Goal: Task Accomplishment & Management: Manage account settings

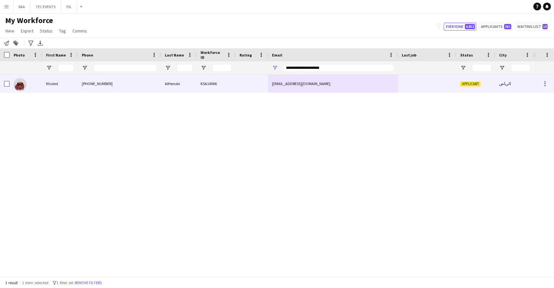
type input "**********"
click at [269, 79] on div "[EMAIL_ADDRESS][DOMAIN_NAME]" at bounding box center [333, 84] width 130 height 18
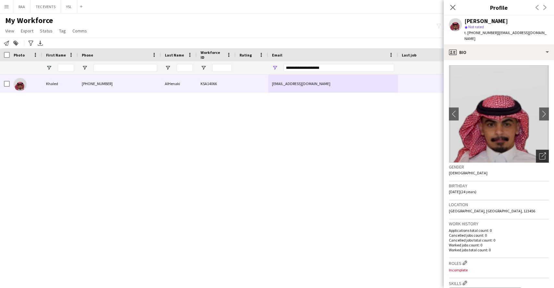
click at [539, 153] on icon "Open photos pop-in" at bounding box center [542, 156] width 7 height 7
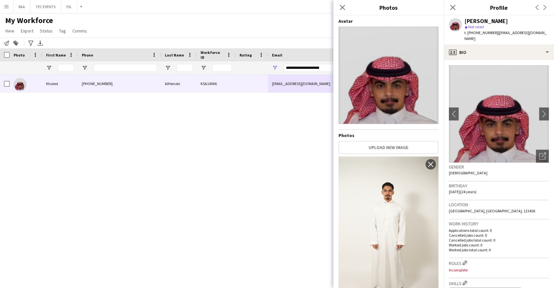
scroll to position [332, 0]
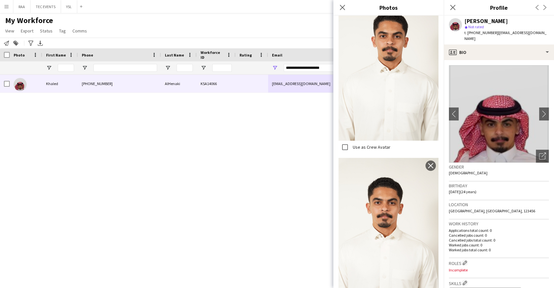
click at [503, 184] on div "Birthday [DEMOGRAPHIC_DATA] (24 years)" at bounding box center [499, 190] width 100 height 19
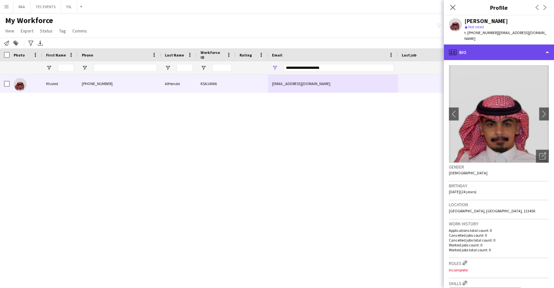
click at [484, 49] on div "profile Bio" at bounding box center [499, 52] width 110 height 16
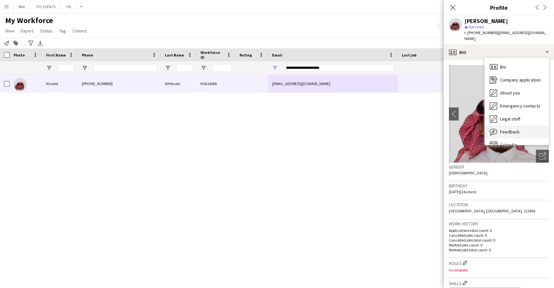
click at [513, 129] on span "Feedback" at bounding box center [509, 132] width 19 height 6
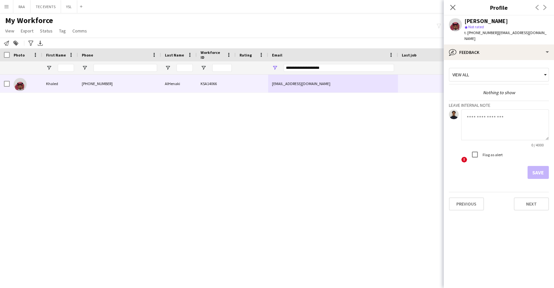
click at [492, 119] on textarea at bounding box center [505, 124] width 88 height 31
paste textarea "**********"
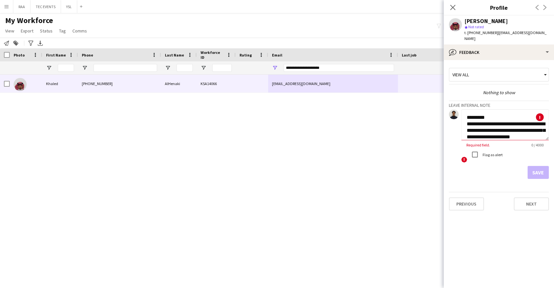
scroll to position [247, 0]
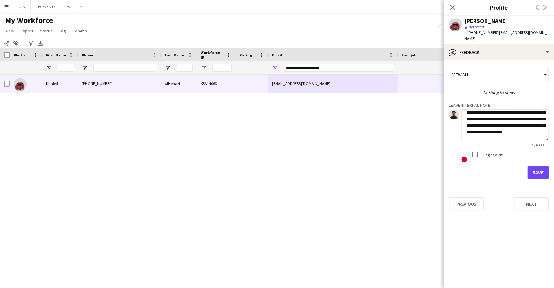
type textarea "**********"
click at [536, 166] on button "Save" at bounding box center [537, 172] width 21 height 13
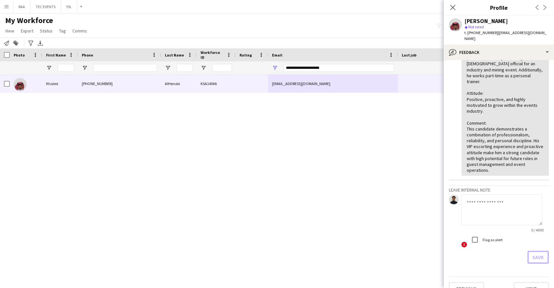
scroll to position [0, 0]
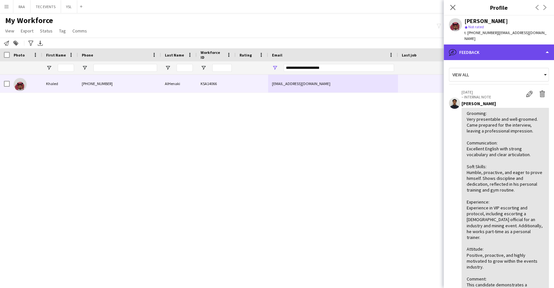
click at [496, 45] on div "bubble-pencil Feedback" at bounding box center [499, 52] width 110 height 16
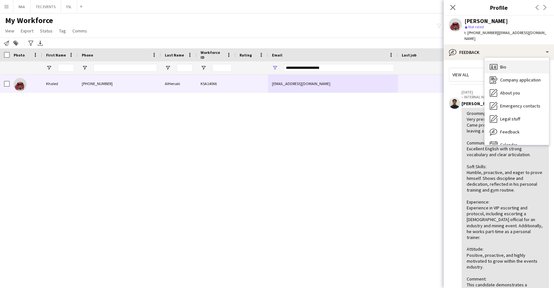
click at [501, 64] on span "Bio" at bounding box center [503, 67] width 6 height 6
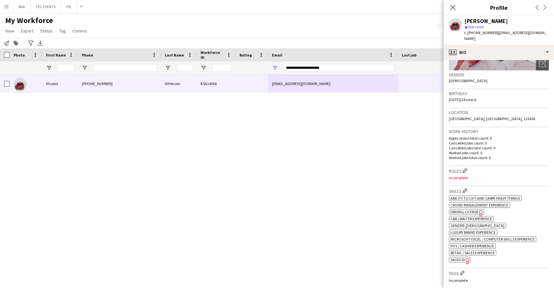
scroll to position [100, 0]
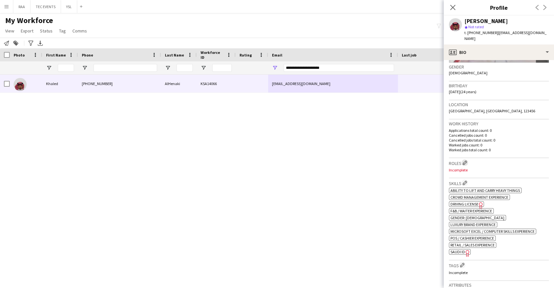
click at [467, 159] on button "Edit crew company roles" at bounding box center [464, 162] width 6 height 6
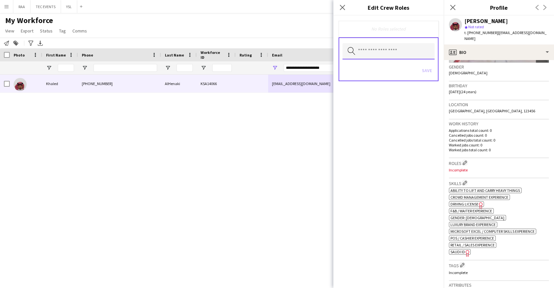
click at [390, 52] on input "text" at bounding box center [388, 51] width 92 height 16
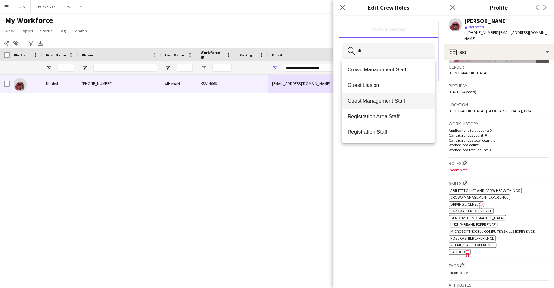
type input "*"
click at [384, 98] on span "Guest Management Staff" at bounding box center [388, 101] width 82 height 6
type input "*"
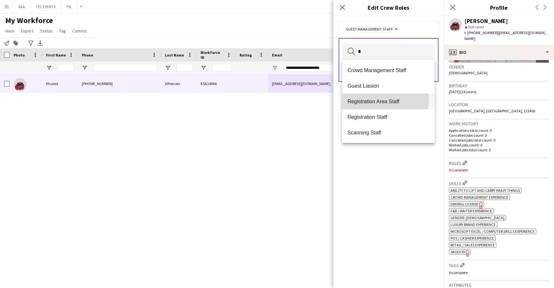
click at [379, 99] on span "Registration Area Staff" at bounding box center [388, 101] width 82 height 6
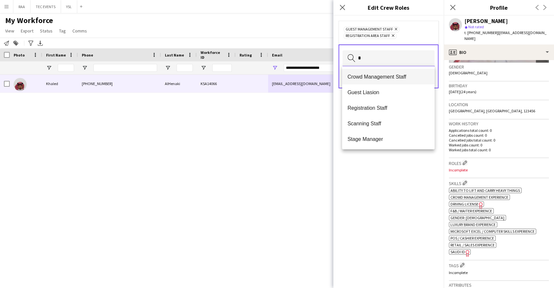
type input "*"
click at [371, 80] on mat-option "Crowd Management Staff" at bounding box center [388, 77] width 92 height 16
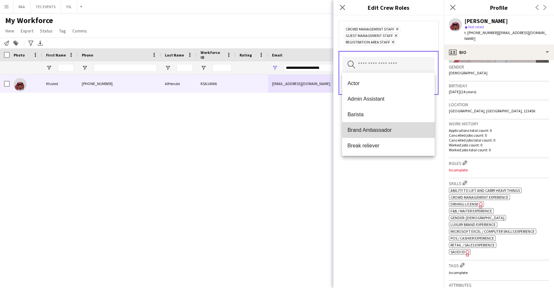
click at [400, 131] on span "Brand Ambassador" at bounding box center [388, 130] width 82 height 6
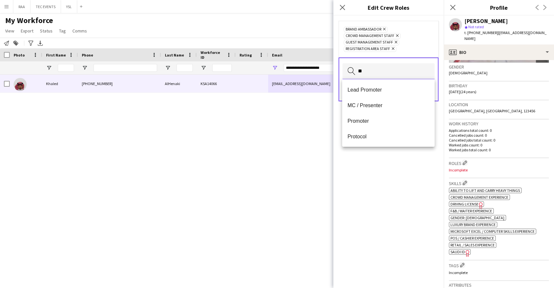
scroll to position [0, 0]
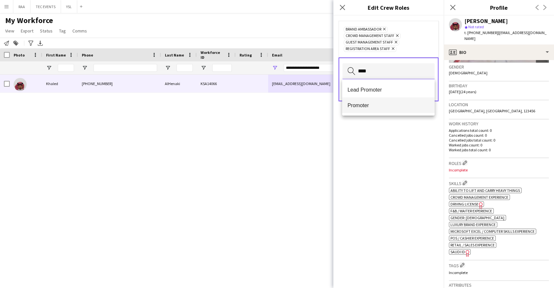
type input "****"
click at [363, 99] on mat-option "Promoter" at bounding box center [388, 105] width 92 height 16
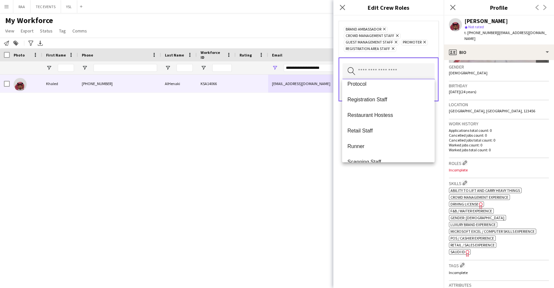
scroll to position [276, 0]
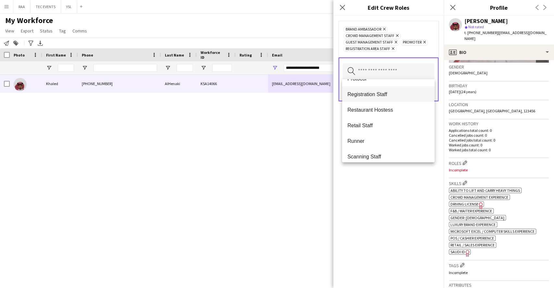
click at [377, 101] on mat-option "Registration Staff" at bounding box center [388, 94] width 92 height 16
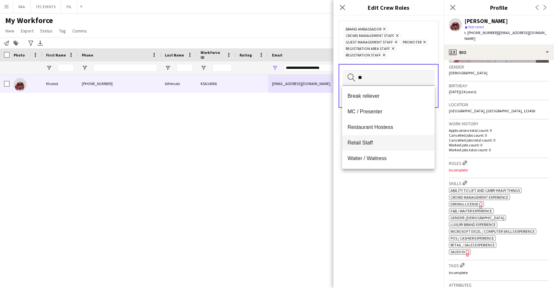
type input "**"
click at [375, 141] on span "Retail Staff" at bounding box center [388, 143] width 82 height 6
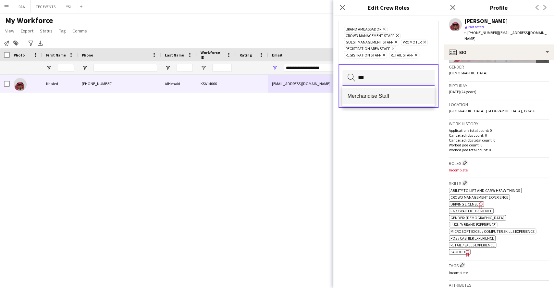
type input "***"
click at [372, 92] on mat-option "Merchandise Staff" at bounding box center [388, 96] width 92 height 16
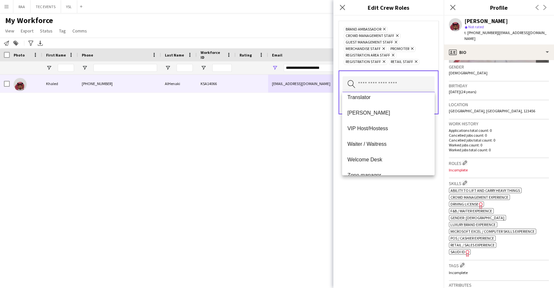
scroll to position [452, 0]
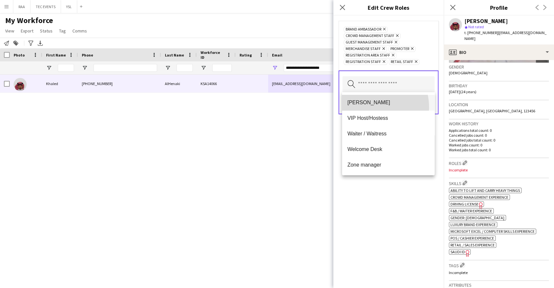
click at [365, 107] on mat-option "[PERSON_NAME]" at bounding box center [388, 103] width 92 height 16
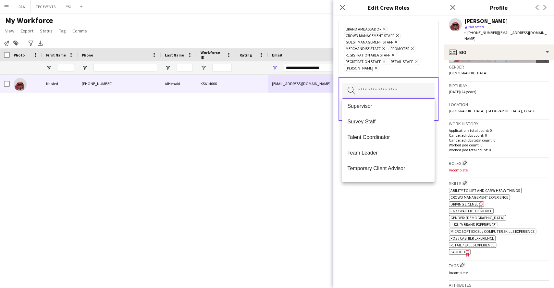
scroll to position [322, 0]
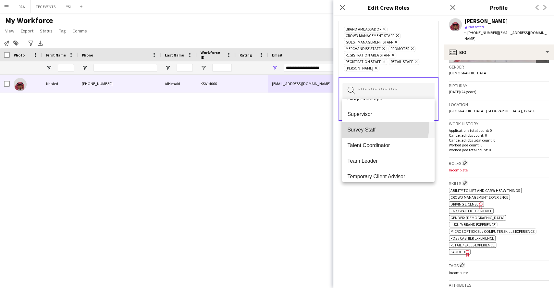
click at [362, 126] on mat-option "Survey Staff" at bounding box center [388, 130] width 92 height 16
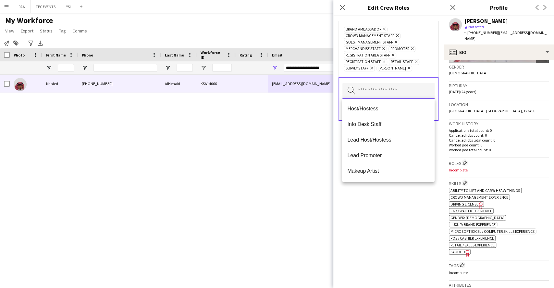
scroll to position [123, 0]
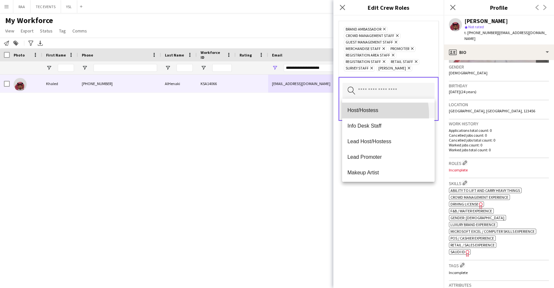
click at [362, 114] on mat-option "Host/Hostess" at bounding box center [388, 111] width 92 height 16
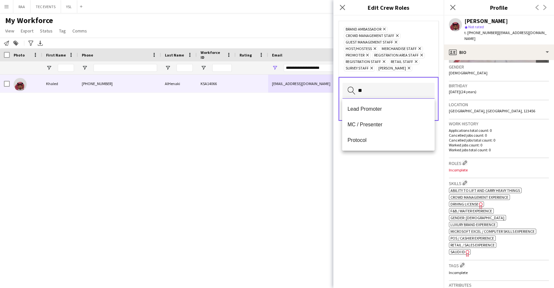
scroll to position [0, 0]
type input "***"
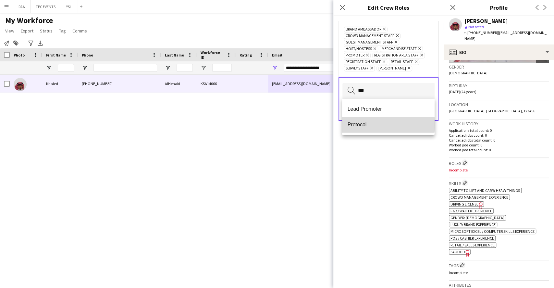
click at [370, 124] on span "Protocol" at bounding box center [388, 124] width 82 height 6
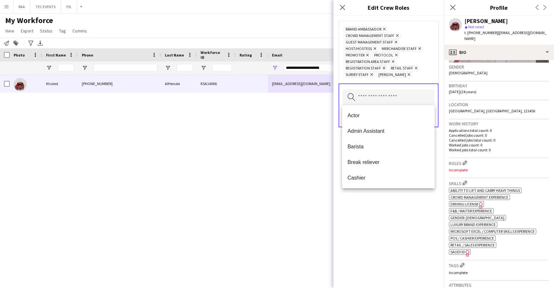
click at [412, 200] on div "Brand Ambassador Remove Crowd Management Staff Remove Guest Management Staff Re…" at bounding box center [388, 152] width 110 height 272
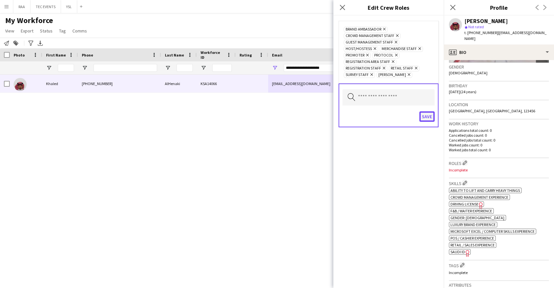
click at [426, 113] on button "Save" at bounding box center [426, 116] width 15 height 10
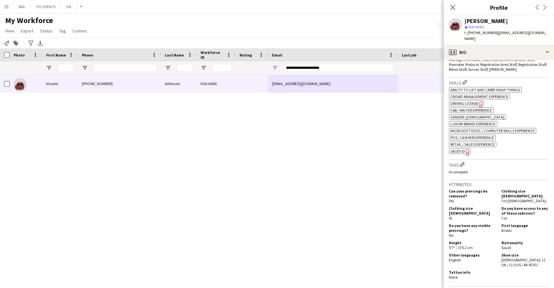
scroll to position [219, 0]
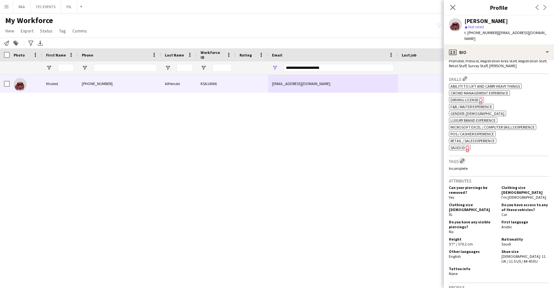
click at [461, 158] on app-icon "Edit crew company tags" at bounding box center [462, 160] width 5 height 5
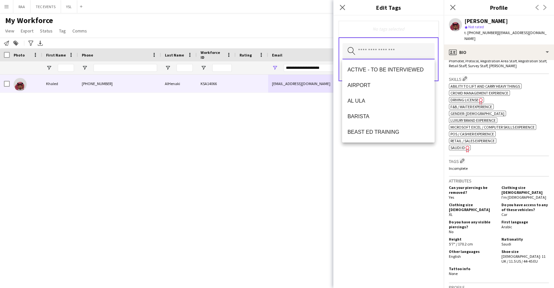
click at [390, 53] on input "text" at bounding box center [388, 51] width 92 height 16
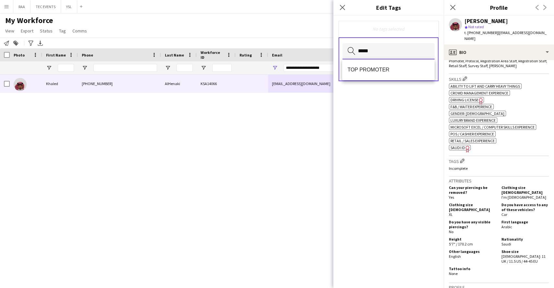
type input "*****"
click at [378, 75] on mat-option "TOP PROMOTER" at bounding box center [388, 70] width 92 height 16
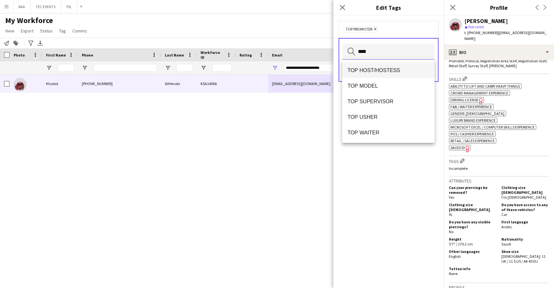
type input "***"
click at [373, 72] on span "TOP HOST/HOSTESS" at bounding box center [388, 70] width 82 height 6
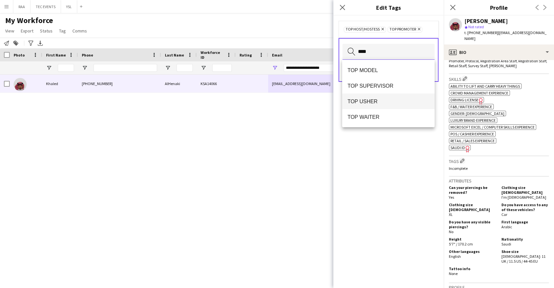
type input "***"
click at [362, 98] on mat-option "TOP USHER" at bounding box center [388, 101] width 92 height 16
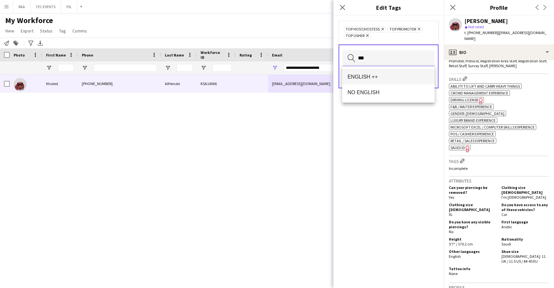
type input "***"
click at [363, 74] on span "ENGLISH ++" at bounding box center [388, 77] width 82 height 6
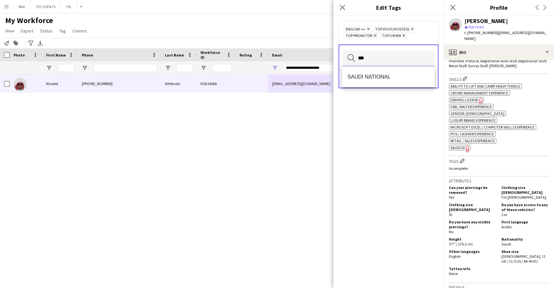
type input "***"
click at [363, 74] on span "SAUDI NATIONAL" at bounding box center [388, 77] width 82 height 6
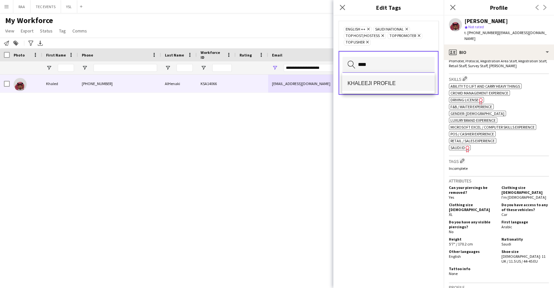
type input "****"
click at [371, 80] on span "KHALEEJI PROFILE" at bounding box center [388, 83] width 82 height 6
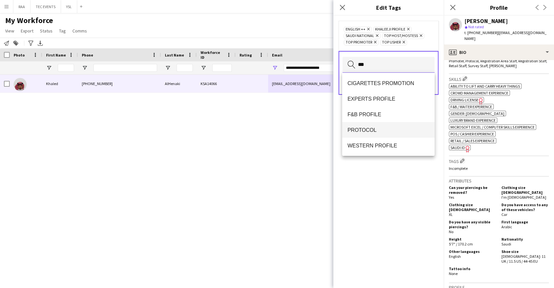
type input "***"
click at [367, 125] on mat-option "PROTOCOL" at bounding box center [388, 130] width 92 height 16
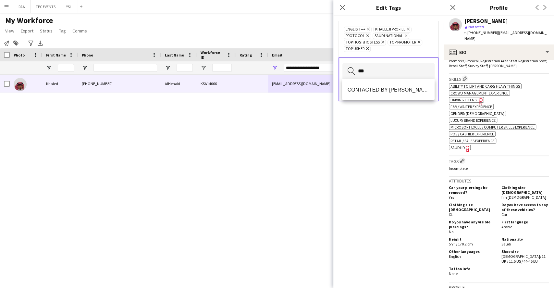
type input "***"
click at [380, 80] on div "CONTACTED BY [PERSON_NAME]" at bounding box center [388, 89] width 92 height 21
click at [366, 91] on span "CONTACTED BY [PERSON_NAME]" at bounding box center [388, 90] width 82 height 6
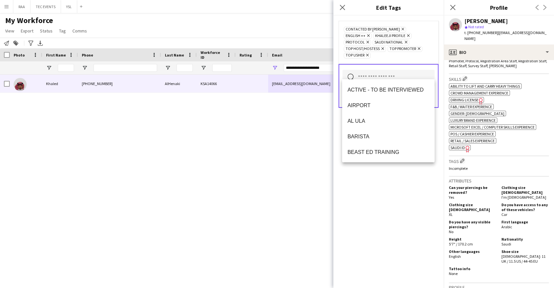
click at [402, 211] on div "CONTACTED BY [PERSON_NAME] Remove ENGLISH ++ Remove KHALEEJI PROFILE Remove PRO…" at bounding box center [388, 152] width 110 height 272
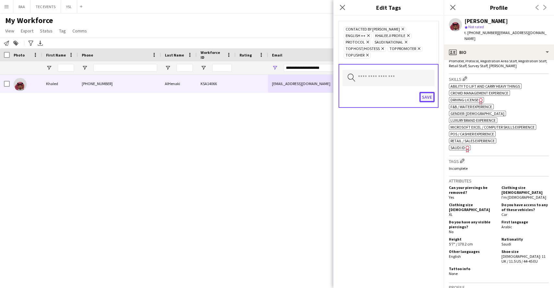
click at [429, 92] on button "Save" at bounding box center [426, 97] width 15 height 10
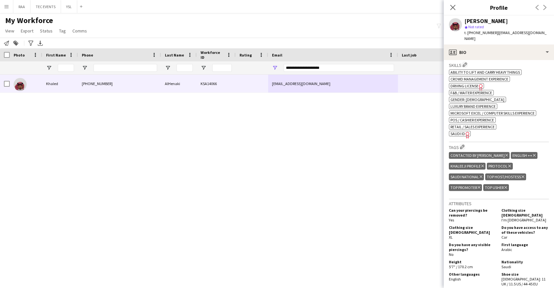
scroll to position [227, 0]
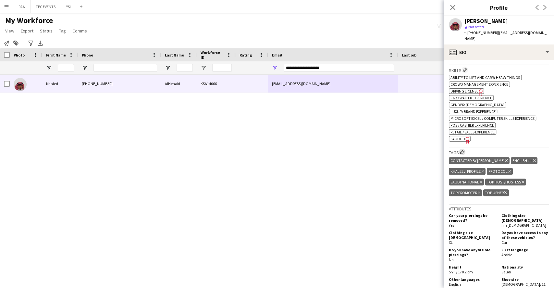
click at [460, 150] on app-icon "Edit crew company tags" at bounding box center [462, 152] width 5 height 5
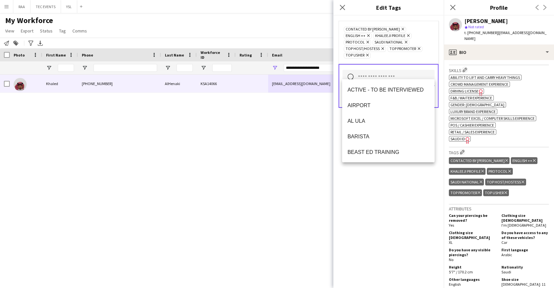
click at [390, 73] on input "text" at bounding box center [388, 78] width 92 height 16
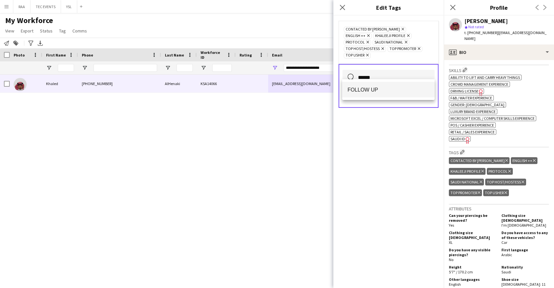
type input "******"
click at [368, 92] on span "FOLLOW UP" at bounding box center [388, 90] width 82 height 6
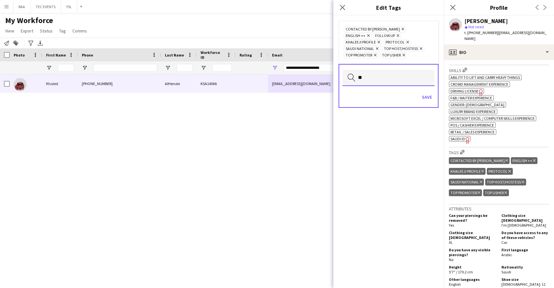
type input "*"
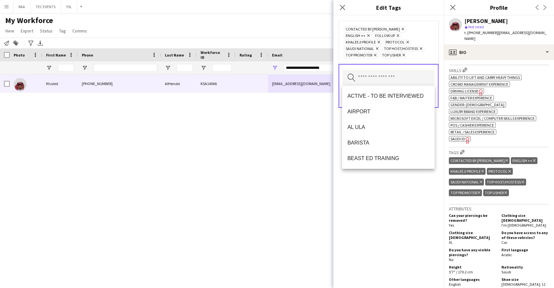
click at [395, 188] on div "CONTACTED BY [PERSON_NAME] Remove ENGLISH ++ Remove FOLLOW UP Remove KHALEEJI P…" at bounding box center [388, 152] width 110 height 272
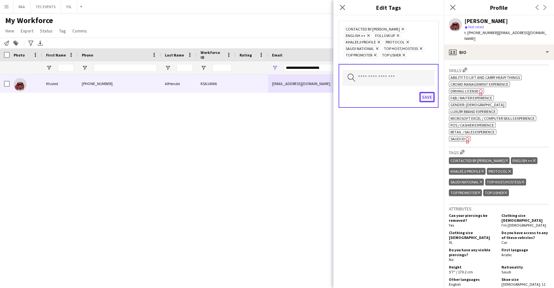
click at [426, 99] on button "Save" at bounding box center [426, 97] width 15 height 10
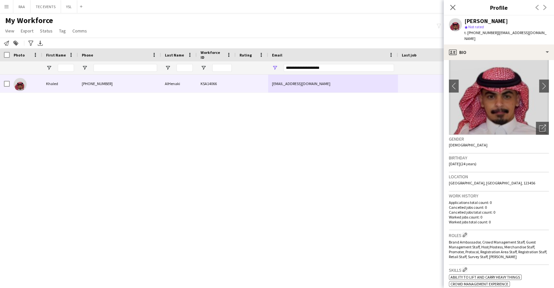
scroll to position [0, 0]
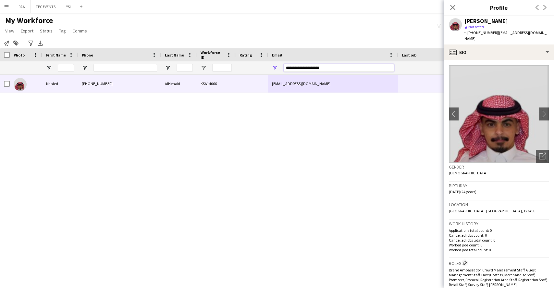
drag, startPoint x: 331, startPoint y: 69, endPoint x: 246, endPoint y: 60, distance: 85.5
click at [246, 60] on div "Workforce Details Photo First Name 1" at bounding box center [361, 61] width 723 height 26
click at [452, 8] on icon at bounding box center [452, 7] width 6 height 6
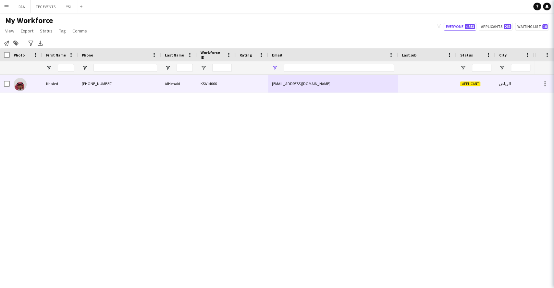
click at [554, 8] on icon at bounding box center [563, 7] width 6 height 6
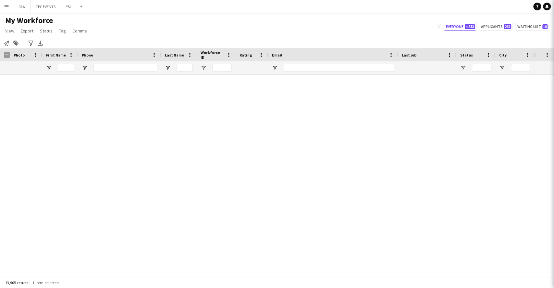
click at [554, 6] on icon at bounding box center [563, 7] width 6 height 6
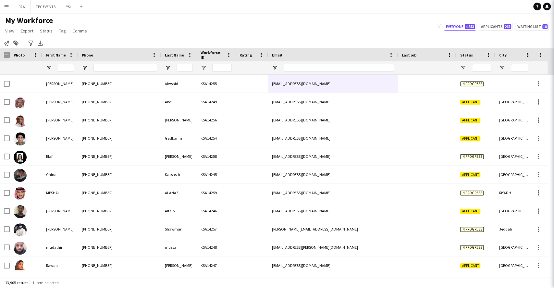
click at [554, 7] on app-icon "Close pop-in" at bounding box center [562, 7] width 9 height 9
click at [497, 31] on div "My Workforce View Views Default view Basic Export View TAGS Test New view Updat…" at bounding box center [277, 27] width 554 height 22
click at [499, 28] on button "Applicants 261" at bounding box center [496, 27] width 34 height 8
type input "**********"
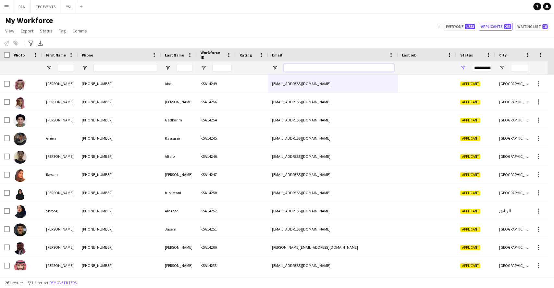
click at [309, 68] on input "Email Filter Input" at bounding box center [339, 68] width 110 height 8
click at [72, 67] on input "First Name Filter Input" at bounding box center [66, 68] width 16 height 8
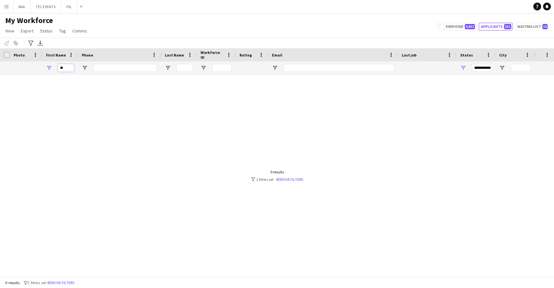
type input "*"
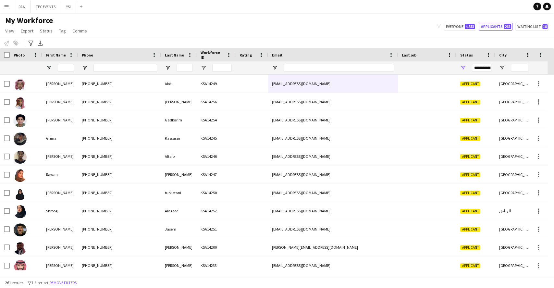
click at [324, 64] on div at bounding box center [339, 67] width 110 height 13
click at [311, 66] on input "Email Filter Input" at bounding box center [339, 68] width 110 height 8
paste input "**********"
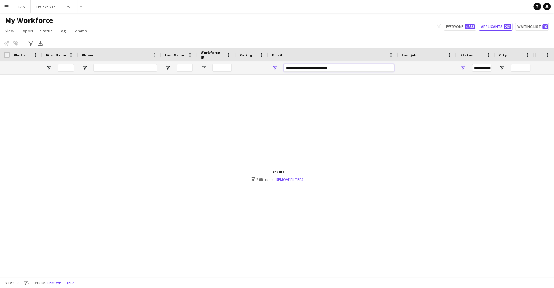
click at [337, 69] on input "**********" at bounding box center [339, 68] width 110 height 8
type input "**********"
drag, startPoint x: 330, startPoint y: 67, endPoint x: 247, endPoint y: 62, distance: 83.0
click at [247, 62] on div "**********" at bounding box center [361, 67] width 723 height 13
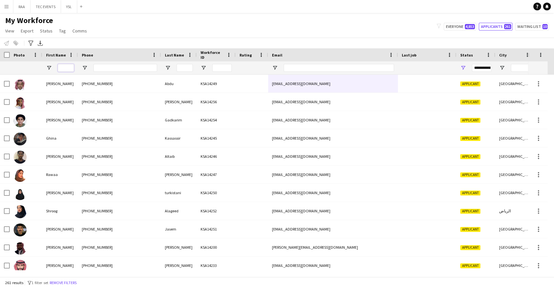
click at [66, 67] on input "First Name Filter Input" at bounding box center [66, 68] width 16 height 8
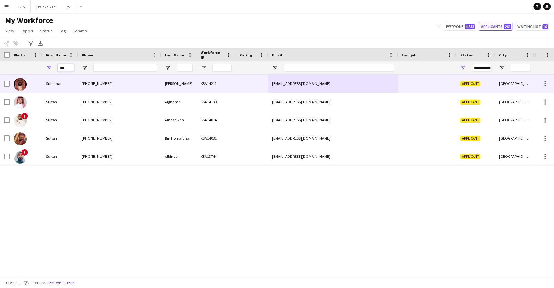
type input "***"
click at [79, 87] on div "[PHONE_NUMBER]" at bounding box center [119, 84] width 83 height 18
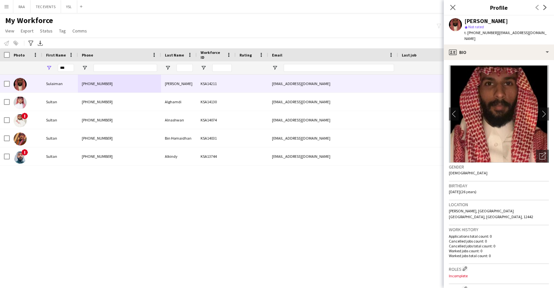
click at [81, 234] on div "Sulaiman [PHONE_NUMBER] [PERSON_NAME] KSA14211 [EMAIL_ADDRESS][DOMAIN_NAME] App…" at bounding box center [267, 172] width 534 height 195
click at [455, 7] on icon "Close pop-in" at bounding box center [452, 7] width 6 height 6
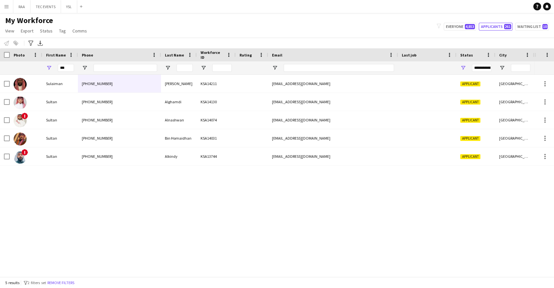
click at [74, 282] on button "Remove filters" at bounding box center [61, 282] width 30 height 7
click at [68, 284] on div "5 results filter-1 2 filters set Remove filters" at bounding box center [277, 282] width 554 height 11
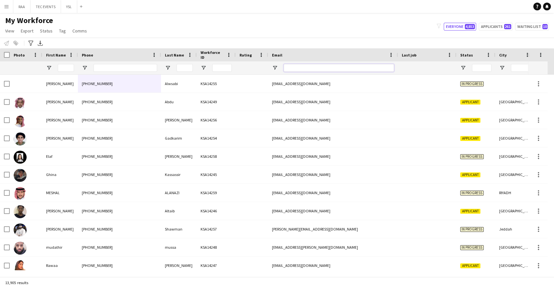
click at [313, 70] on input "Email Filter Input" at bounding box center [339, 68] width 110 height 8
paste input "**********"
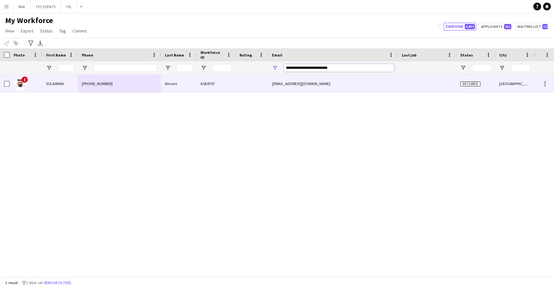
type input "**********"
click at [225, 76] on div "KSA9707" at bounding box center [216, 84] width 39 height 18
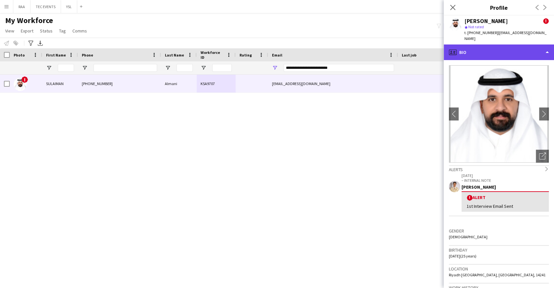
click at [502, 44] on div "profile Bio" at bounding box center [499, 52] width 110 height 16
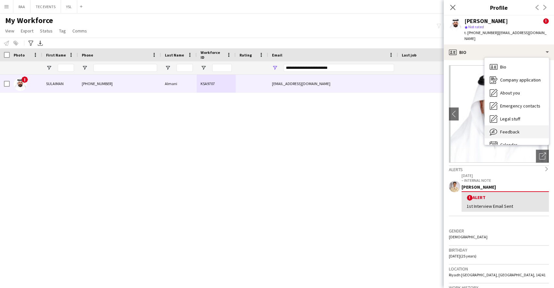
click at [512, 129] on span "Feedback" at bounding box center [509, 132] width 19 height 6
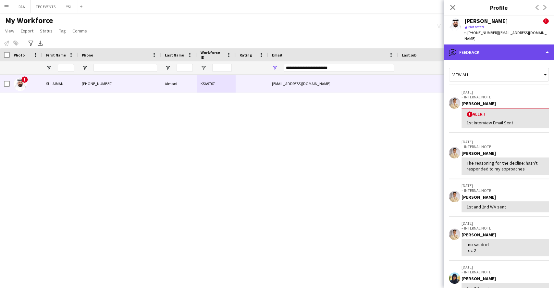
click at [482, 47] on div "bubble-pencil Feedback" at bounding box center [499, 52] width 110 height 16
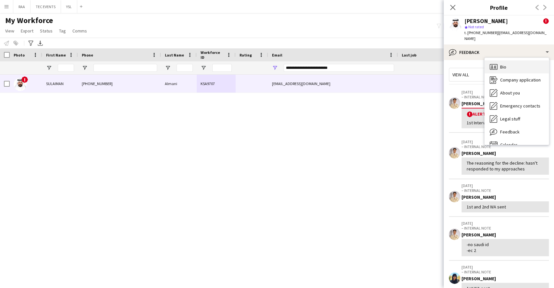
click at [524, 60] on div "Bio Bio" at bounding box center [517, 66] width 64 height 13
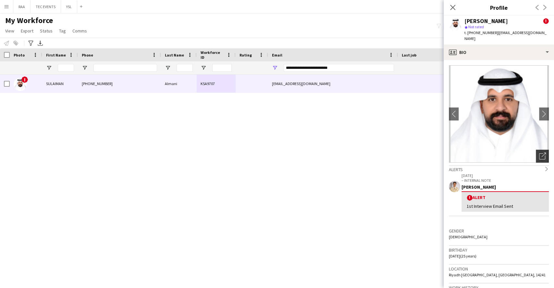
click at [539, 153] on icon "Open photos pop-in" at bounding box center [542, 156] width 7 height 7
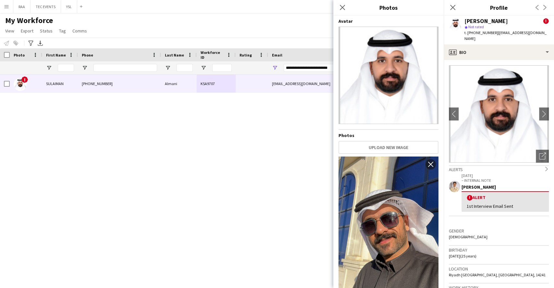
click at [483, 158] on app-crew-profile-bio "chevron-left chevron-right Open photos pop-in Alerts chevron-right [DATE] – INT…" at bounding box center [499, 174] width 110 height 228
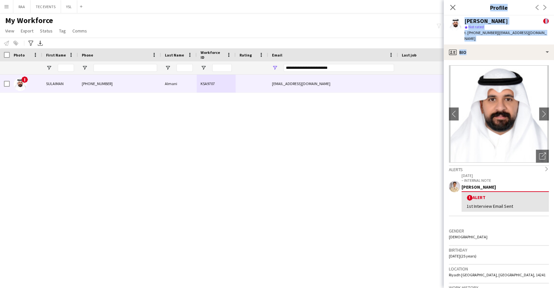
drag, startPoint x: 536, startPoint y: 147, endPoint x: 408, endPoint y: 183, distance: 133.2
click at [408, 183] on body "Menu Boards Boards Boards All jobs Status Workforce Workforce My Workforce Recr…" at bounding box center [277, 144] width 554 height 288
click at [536, 150] on div "Open photos pop-in" at bounding box center [542, 156] width 13 height 13
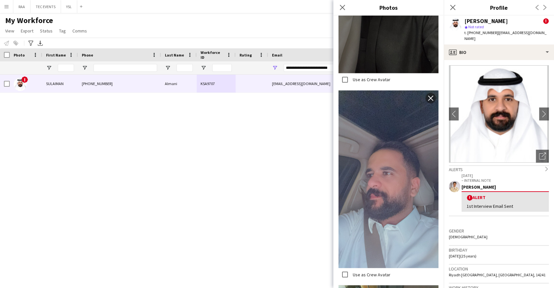
scroll to position [769, 0]
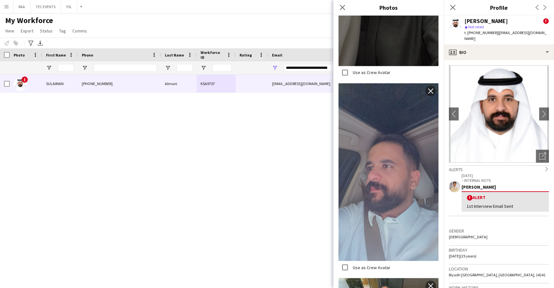
click at [532, 215] on div "[DATE] – INTERNAL NOTE [PERSON_NAME] ! Alert 1st Interview Email Sent" at bounding box center [499, 199] width 100 height 54
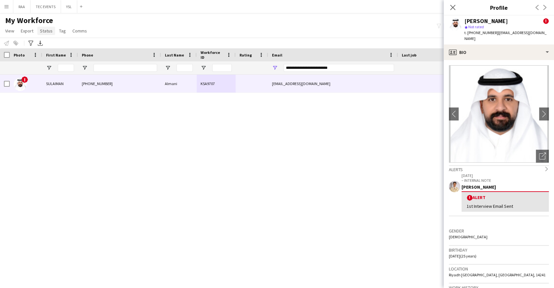
click at [45, 31] on span "Status" at bounding box center [46, 31] width 13 height 6
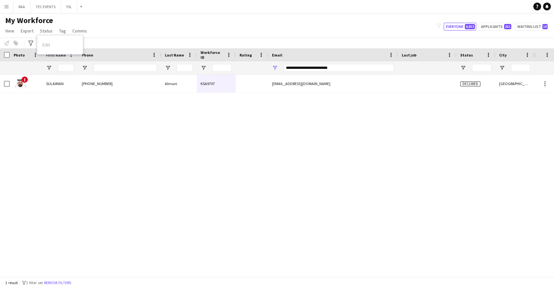
click at [70, 45] on div "Edit" at bounding box center [59, 45] width 45 height 14
click at [42, 32] on span "Status" at bounding box center [46, 31] width 13 height 6
click at [50, 45] on div "Edit" at bounding box center [59, 45] width 45 height 14
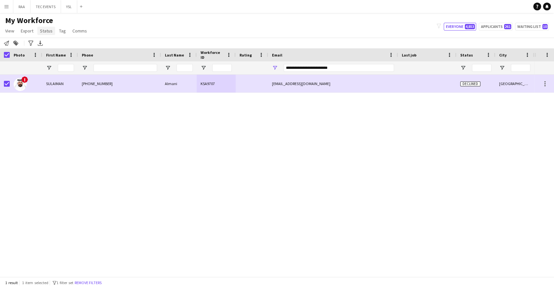
click at [50, 30] on span "Status" at bounding box center [46, 31] width 13 height 6
click at [60, 45] on link "Edit" at bounding box center [59, 45] width 45 height 14
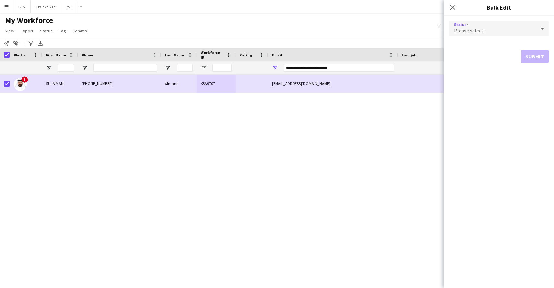
click at [502, 27] on div "Please select" at bounding box center [492, 29] width 87 height 16
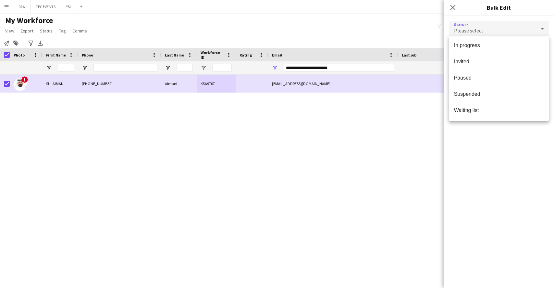
scroll to position [0, 0]
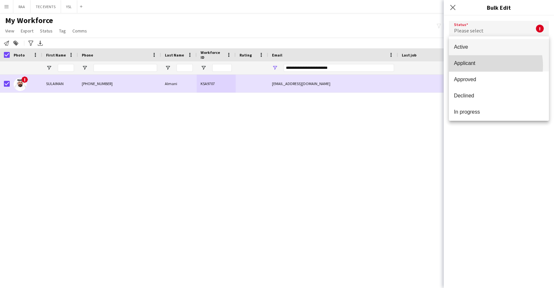
click at [481, 66] on span "Applicant" at bounding box center [499, 63] width 90 height 6
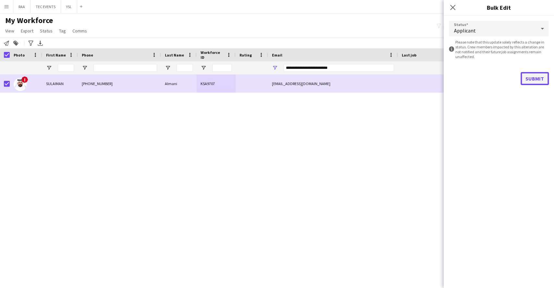
click at [534, 78] on button "Submit" at bounding box center [535, 78] width 28 height 13
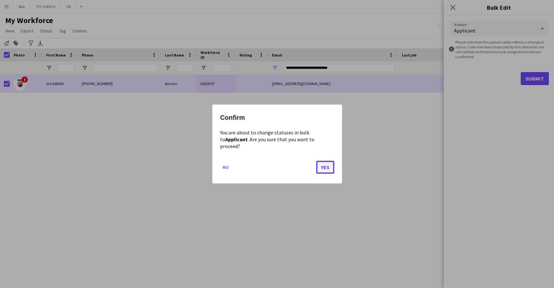
click at [326, 164] on button "Yes" at bounding box center [325, 167] width 18 height 13
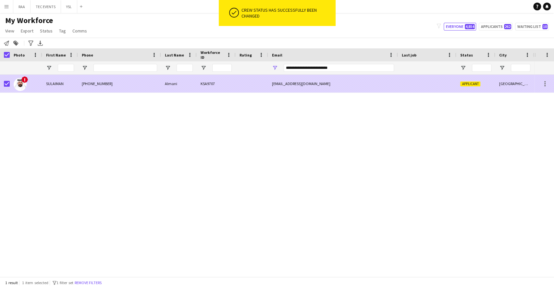
click at [287, 81] on div "[EMAIL_ADDRESS][DOMAIN_NAME]" at bounding box center [333, 84] width 130 height 18
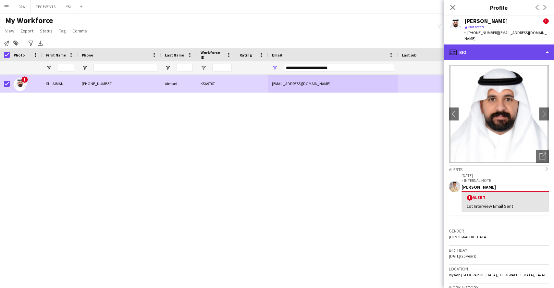
click at [506, 44] on div "profile Bio" at bounding box center [499, 52] width 110 height 16
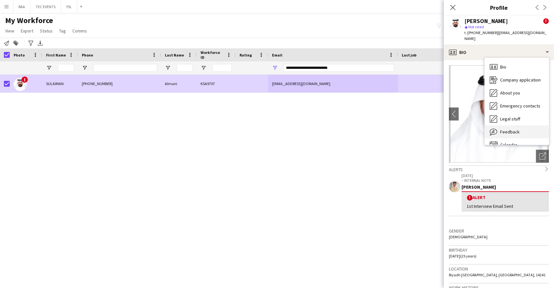
click at [513, 125] on div "Feedback Feedback" at bounding box center [517, 131] width 64 height 13
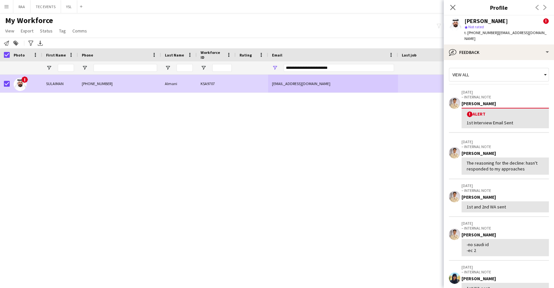
scroll to position [123, 0]
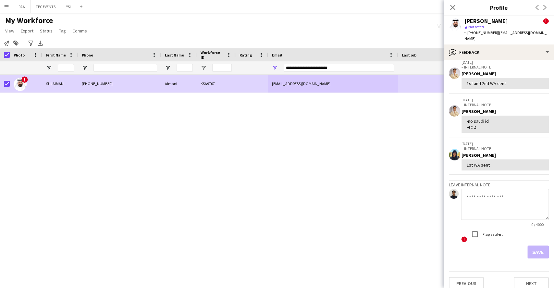
click at [487, 201] on textarea at bounding box center [505, 204] width 88 height 31
paste textarea "**********"
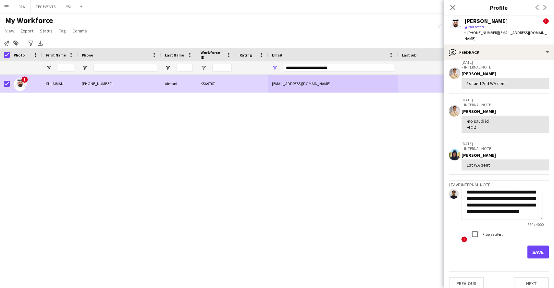
type textarea "**********"
click at [528, 245] on button "Save" at bounding box center [537, 251] width 21 height 13
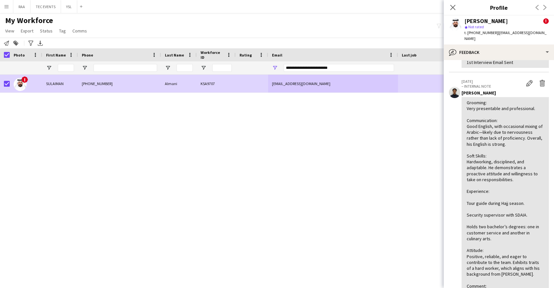
scroll to position [60, 0]
click at [526, 80] on app-icon "Edit internal note" at bounding box center [529, 83] width 6 height 6
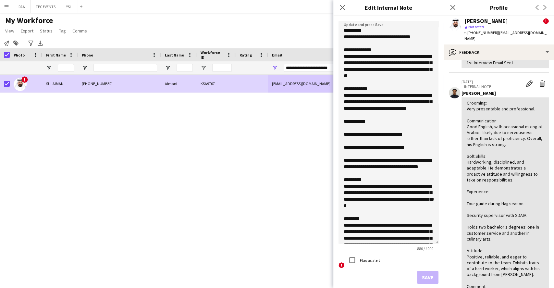
drag, startPoint x: 436, startPoint y: 59, endPoint x: 410, endPoint y: 243, distance: 186.1
click at [410, 243] on textarea "**********" at bounding box center [388, 132] width 100 height 223
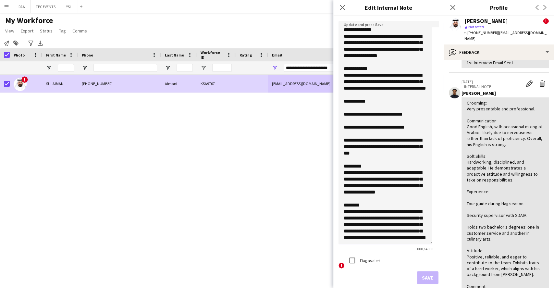
click at [350, 209] on textarea "**********" at bounding box center [384, 132] width 93 height 223
click at [351, 206] on textarea "**********" at bounding box center [384, 132] width 93 height 223
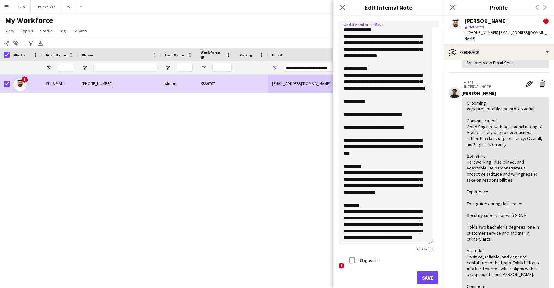
click at [384, 238] on textarea "**********" at bounding box center [384, 132] width 93 height 223
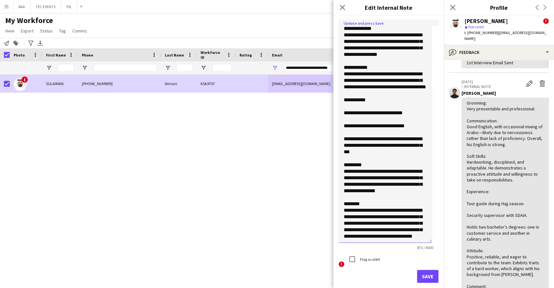
drag, startPoint x: 419, startPoint y: 238, endPoint x: 404, endPoint y: 225, distance: 19.8
click at [404, 225] on textarea "**********" at bounding box center [384, 130] width 93 height 223
click at [418, 235] on textarea "**********" at bounding box center [384, 130] width 93 height 223
drag, startPoint x: 418, startPoint y: 235, endPoint x: 341, endPoint y: 235, distance: 76.9
click at [341, 235] on textarea "**********" at bounding box center [384, 130] width 93 height 223
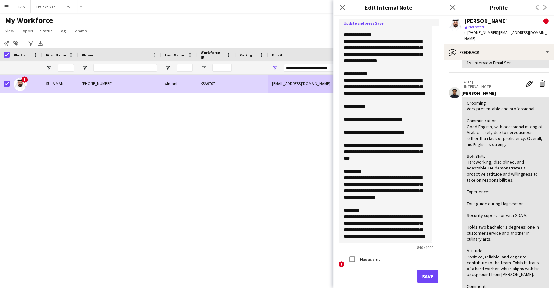
scroll to position [39, 0]
type textarea "**********"
click at [419, 276] on button "Save" at bounding box center [427, 276] width 21 height 13
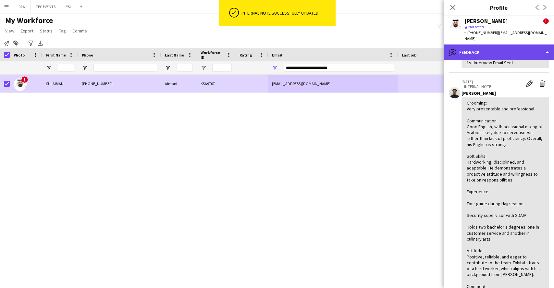
click at [510, 44] on div "bubble-pencil Feedback" at bounding box center [499, 52] width 110 height 16
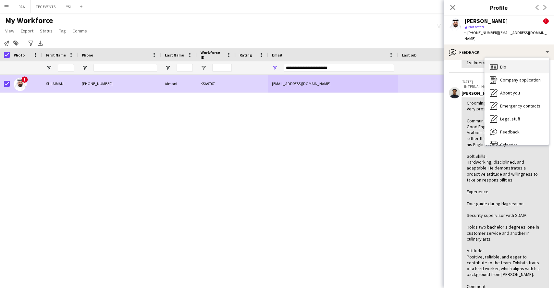
click at [499, 60] on div "Bio Bio" at bounding box center [517, 66] width 64 height 13
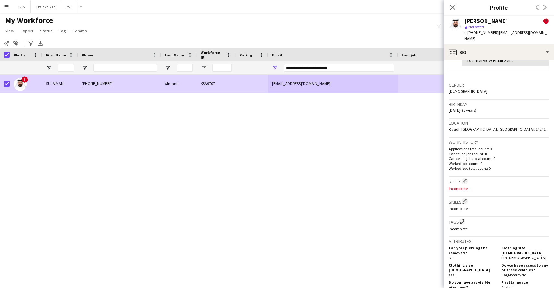
scroll to position [146, 0]
click at [465, 178] on app-icon "Edit crew company roles" at bounding box center [464, 180] width 5 height 5
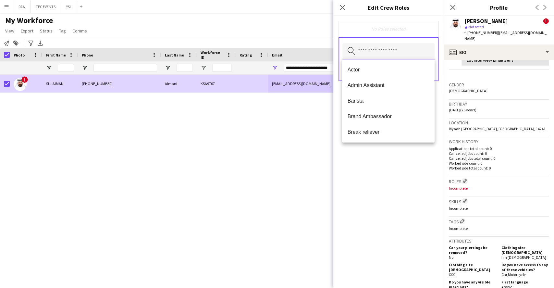
click at [377, 51] on input "text" at bounding box center [388, 51] width 92 height 16
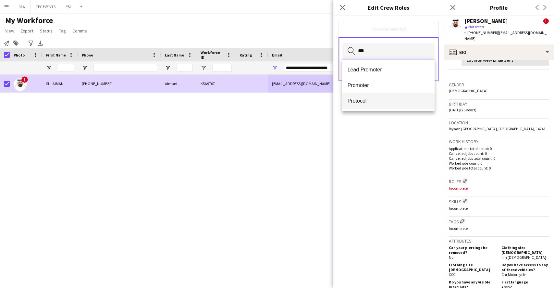
type input "***"
click at [364, 101] on span "Protocol" at bounding box center [388, 101] width 82 height 6
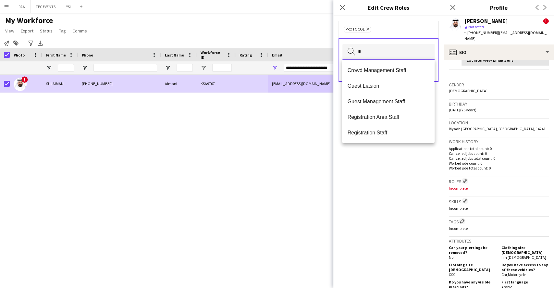
type input "*"
click at [364, 101] on span "Guest Management Staff" at bounding box center [388, 101] width 82 height 6
type input "*"
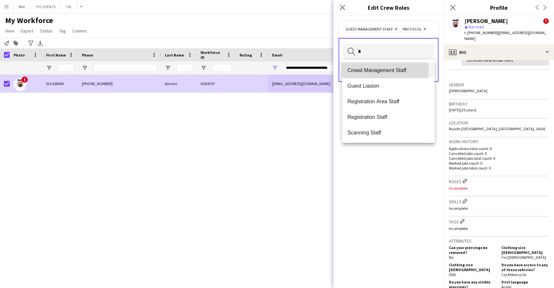
click at [378, 69] on span "Crowd Management Staff" at bounding box center [388, 70] width 82 height 6
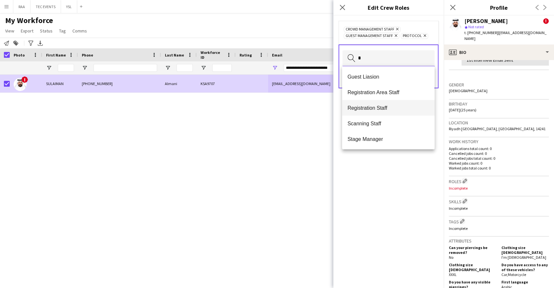
type input "*"
click at [368, 103] on mat-option "Registration Staff" at bounding box center [388, 108] width 92 height 16
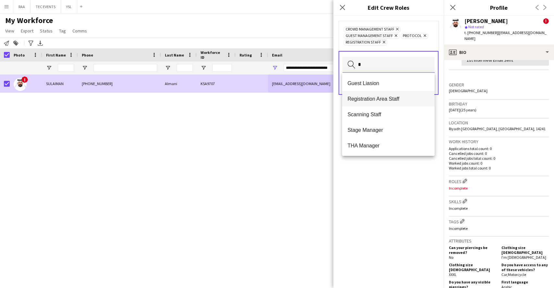
type input "*"
click at [379, 102] on span "Registration Area Staff" at bounding box center [388, 99] width 82 height 6
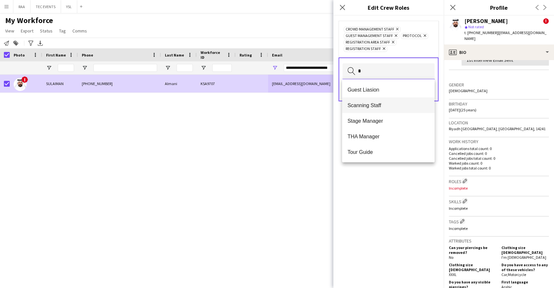
type input "*"
click at [368, 101] on mat-option "Scanning Staff" at bounding box center [388, 105] width 92 height 16
type input "*"
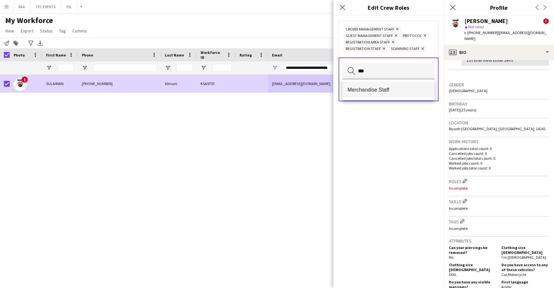
type input "***"
click at [372, 83] on mat-option "Merchandise Staff" at bounding box center [388, 90] width 92 height 16
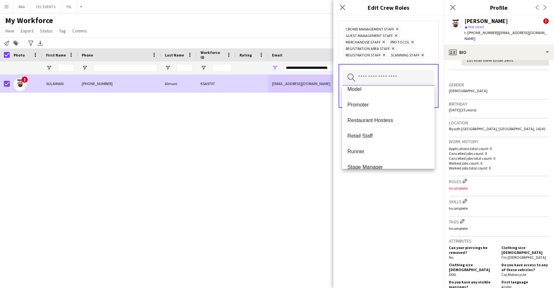
scroll to position [254, 0]
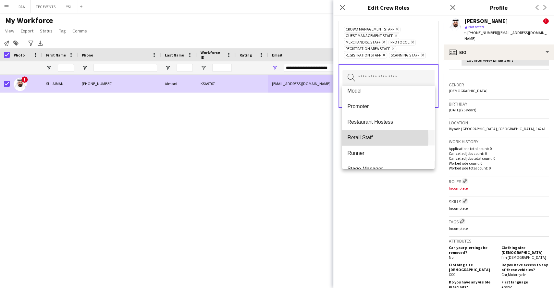
click at [359, 138] on span "Retail Staff" at bounding box center [388, 137] width 82 height 6
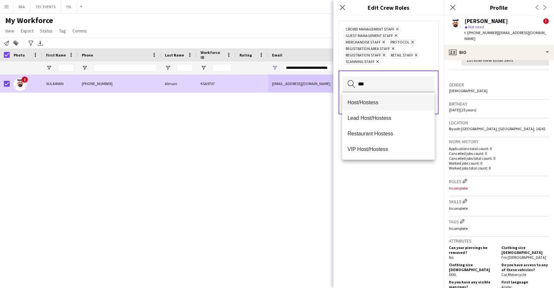
type input "***"
click at [366, 103] on span "Host/Hostess" at bounding box center [388, 102] width 82 height 6
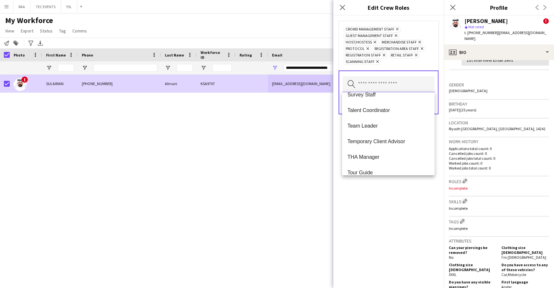
scroll to position [436, 0]
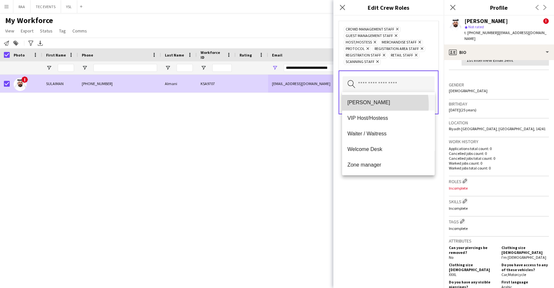
click at [356, 105] on span "[PERSON_NAME]" at bounding box center [388, 102] width 82 height 6
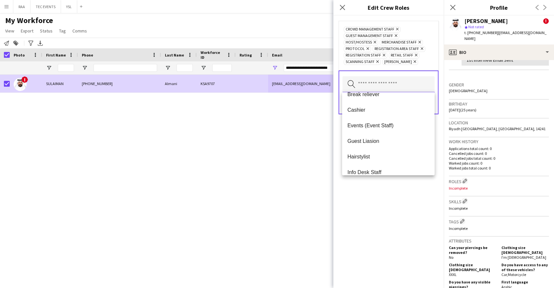
scroll to position [71, 0]
click at [357, 121] on span "Events (Event Staff)" at bounding box center [388, 124] width 82 height 6
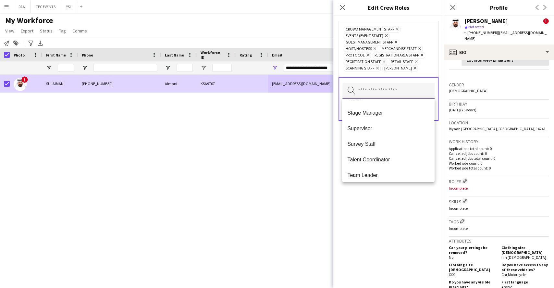
scroll to position [275, 0]
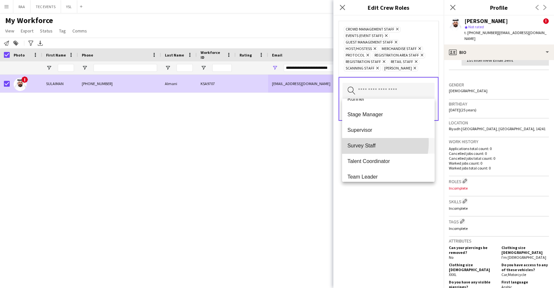
click at [356, 142] on span "Survey Staff" at bounding box center [388, 145] width 82 height 6
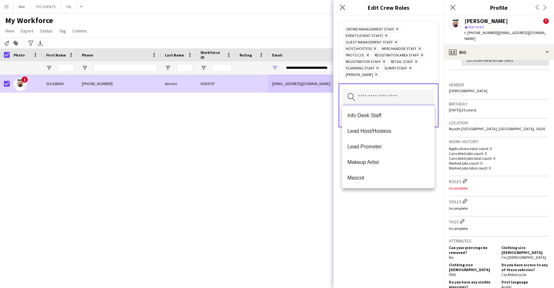
scroll to position [389, 0]
click at [370, 215] on div "Crowd Management Staff Remove Events (Event Staff) Remove Guest Management Staf…" at bounding box center [388, 152] width 110 height 272
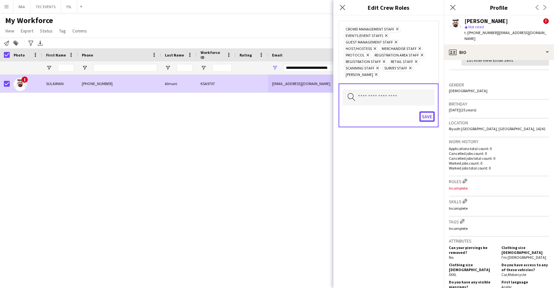
click at [428, 117] on button "Save" at bounding box center [426, 116] width 15 height 10
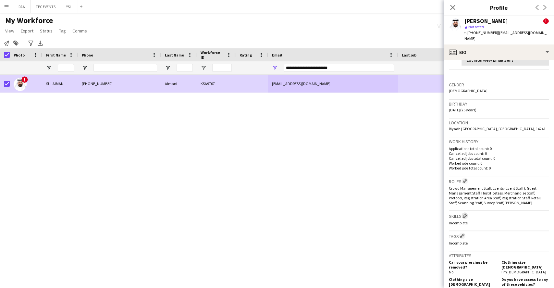
click at [465, 213] on app-icon "Edit crew company skills" at bounding box center [464, 215] width 5 height 5
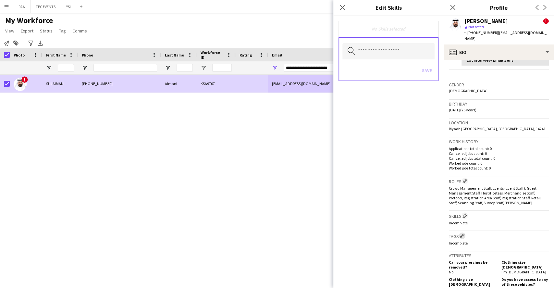
click at [464, 233] on app-icon "Edit crew company tags" at bounding box center [462, 235] width 5 height 5
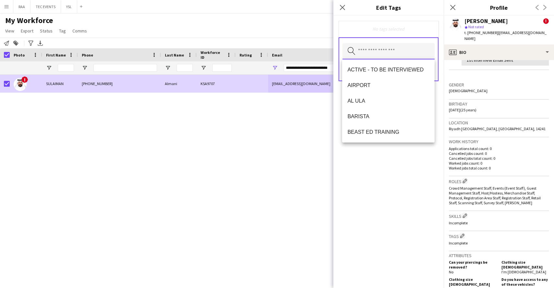
click at [398, 50] on input "text" at bounding box center [388, 51] width 92 height 16
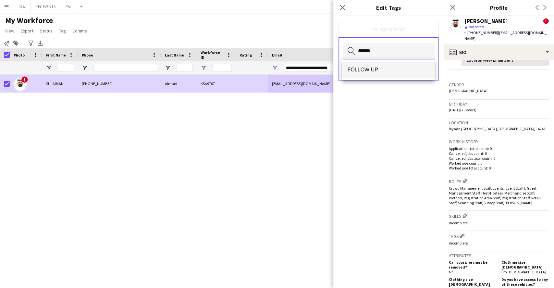
type input "******"
click at [371, 73] on mat-option "FOLLOW UP" at bounding box center [388, 70] width 92 height 16
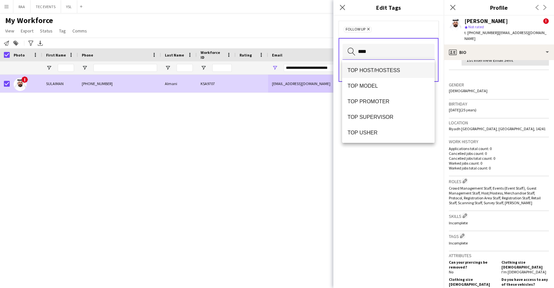
type input "***"
click at [366, 73] on mat-option "TOP HOST/HOSTESS" at bounding box center [388, 70] width 92 height 16
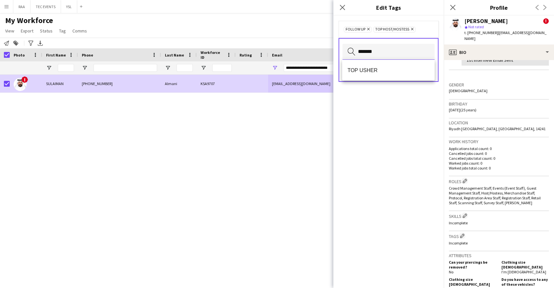
type input "*******"
click at [366, 73] on mat-option "TOP USHER" at bounding box center [388, 70] width 92 height 16
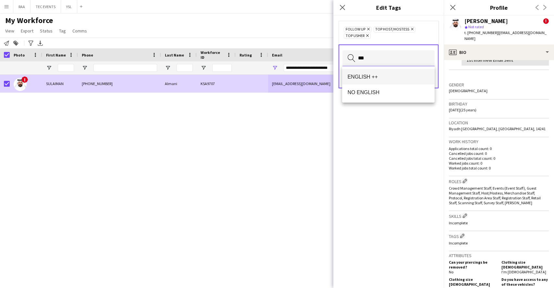
type input "***"
click at [374, 75] on span "ENGLISH ++" at bounding box center [388, 77] width 82 height 6
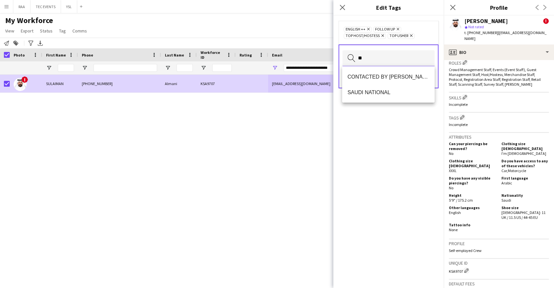
scroll to position [266, 0]
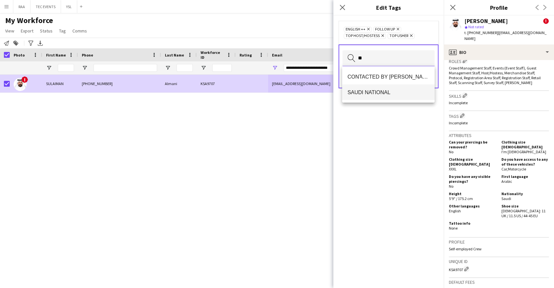
type input "**"
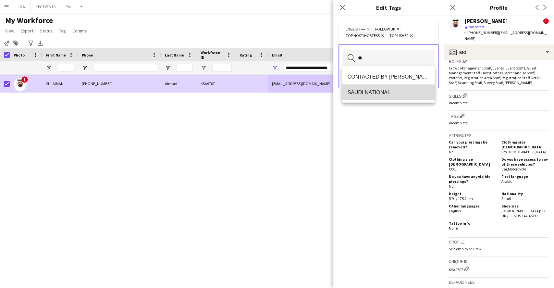
click at [380, 97] on mat-option "SAUDI NATIONAL" at bounding box center [388, 92] width 92 height 16
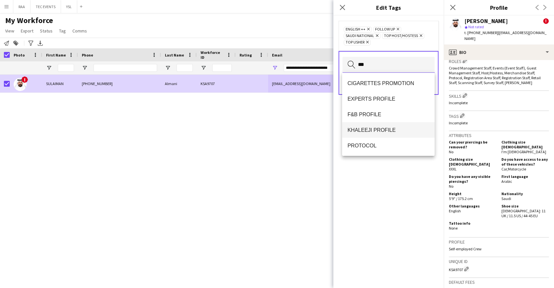
type input "***"
click at [371, 127] on span "KHALEEJI PROFILE" at bounding box center [388, 130] width 82 height 6
type input "***"
click at [373, 128] on span "PROTOCOL" at bounding box center [388, 130] width 82 height 6
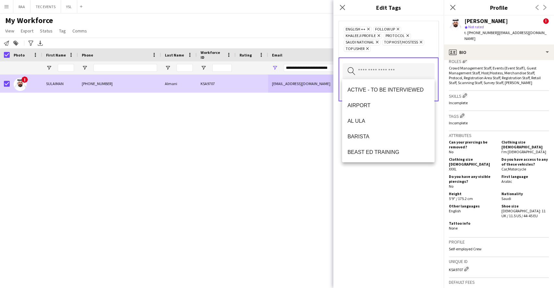
click at [366, 186] on div "ENGLISH ++ Remove FOLLOW UP Remove KHALEEJI PROFILE Remove PROTOCOL Remove [DEM…" at bounding box center [388, 152] width 110 height 272
click at [390, 72] on input "text" at bounding box center [388, 71] width 92 height 16
type input "*"
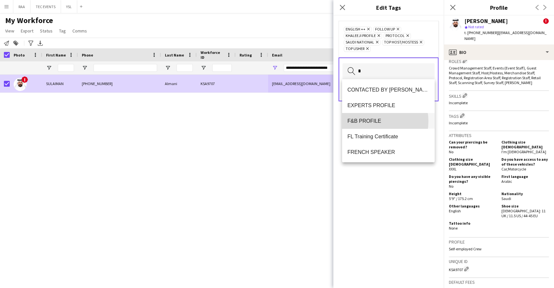
click at [369, 121] on span "F&B PROFILE" at bounding box center [388, 121] width 82 height 6
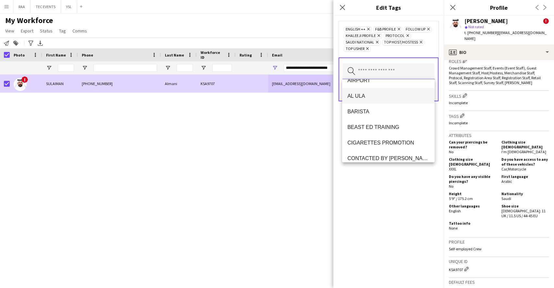
scroll to position [26, 0]
click at [366, 200] on div "ENGLISH ++ Remove F&B PROFILE Remove FOLLOW UP Remove KHALEEJI PROFILE Remove P…" at bounding box center [388, 152] width 110 height 272
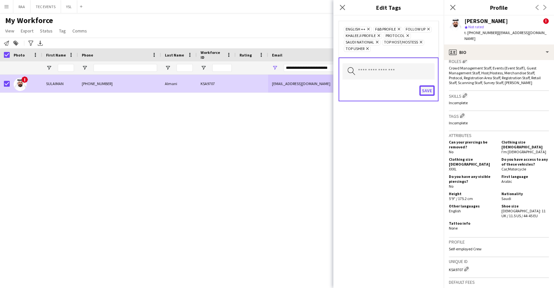
click at [425, 88] on button "Save" at bounding box center [426, 90] width 15 height 10
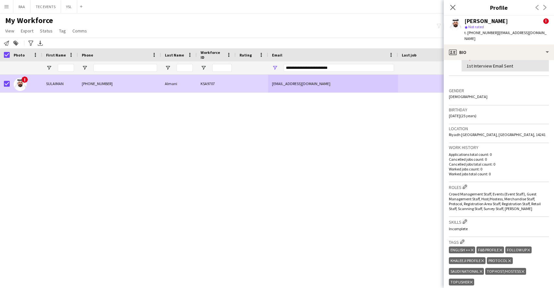
scroll to position [129, 0]
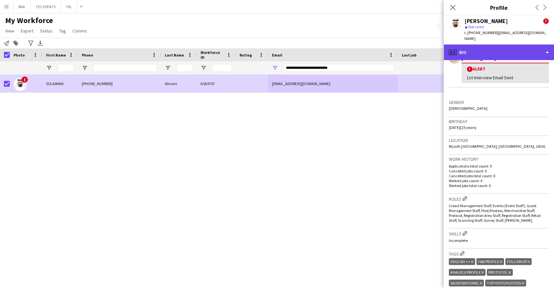
click at [505, 45] on div "profile Bio" at bounding box center [499, 52] width 110 height 16
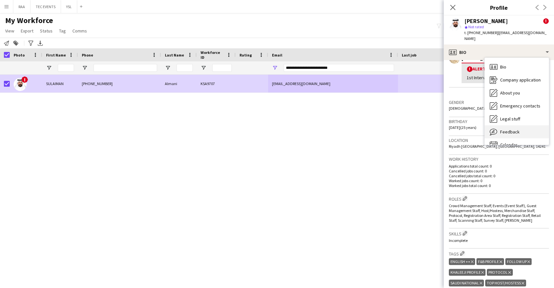
click at [504, 125] on div "Feedback Feedback" at bounding box center [517, 131] width 64 height 13
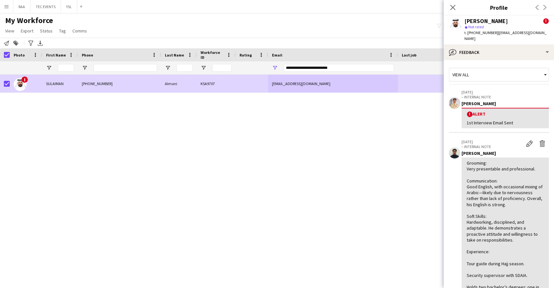
scroll to position [374, 0]
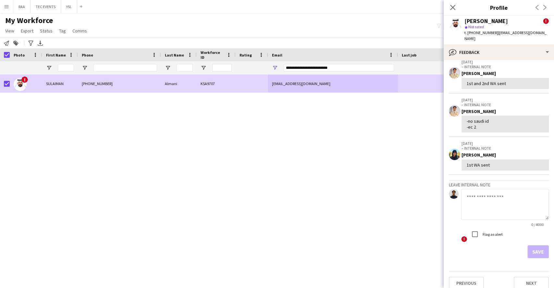
click at [485, 197] on textarea at bounding box center [505, 204] width 88 height 31
type textarea "**********"
click at [535, 245] on button "Save" at bounding box center [537, 251] width 21 height 13
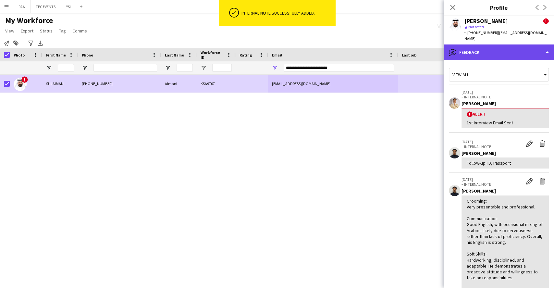
click at [498, 47] on div "bubble-pencil Feedback" at bounding box center [499, 52] width 110 height 16
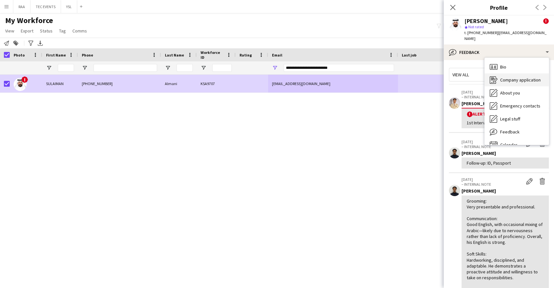
click at [503, 73] on div "Company application Company application" at bounding box center [517, 79] width 64 height 13
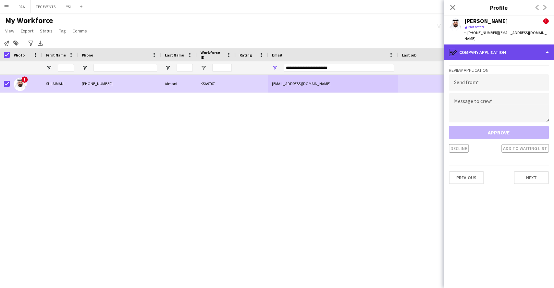
click at [497, 47] on div "register Company application" at bounding box center [499, 52] width 110 height 16
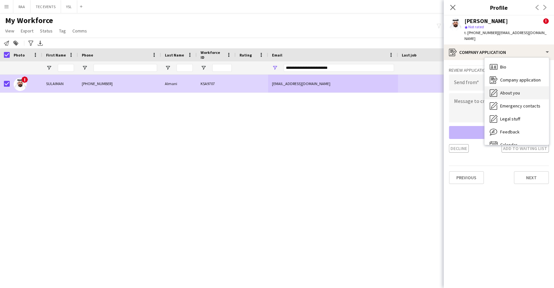
click at [503, 90] on span "About you" at bounding box center [510, 93] width 20 height 6
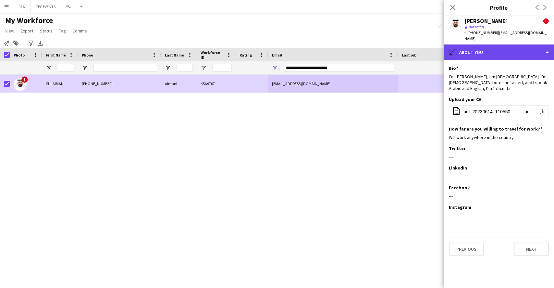
click at [502, 45] on div "pencil4 About you" at bounding box center [499, 52] width 110 height 16
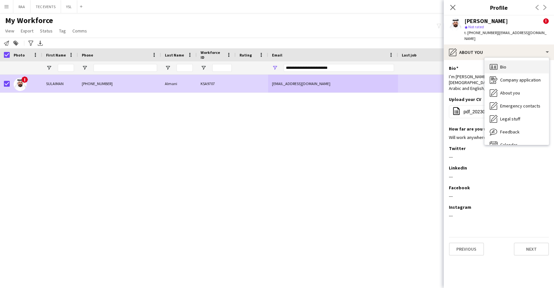
click at [507, 65] on div "Bio Bio" at bounding box center [517, 66] width 64 height 13
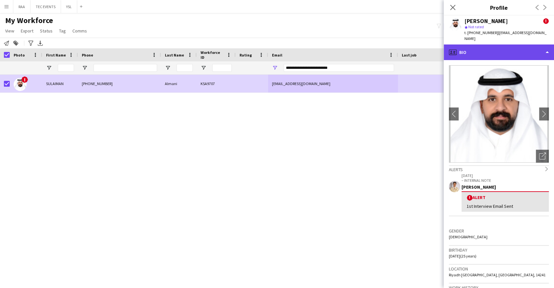
click at [493, 51] on div "profile Bio" at bounding box center [499, 52] width 110 height 16
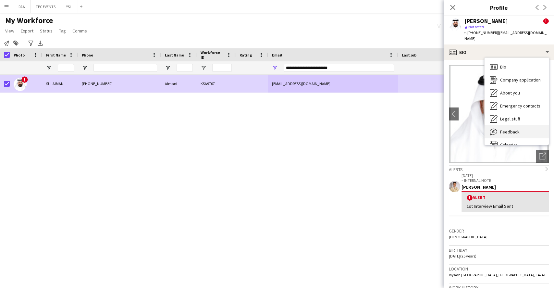
click at [504, 125] on div "Feedback Feedback" at bounding box center [517, 131] width 64 height 13
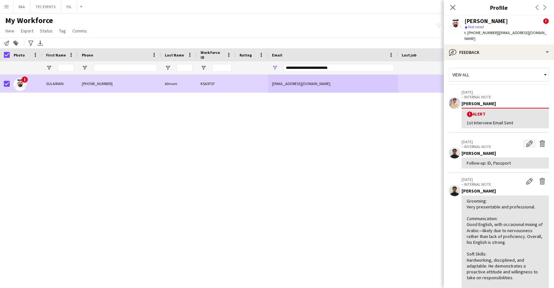
click at [526, 140] on app-icon "Edit internal note" at bounding box center [529, 143] width 6 height 6
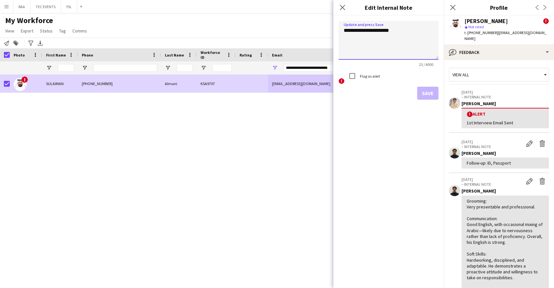
click at [417, 35] on textarea "**********" at bounding box center [388, 40] width 100 height 39
type textarea "**********"
click at [428, 91] on button "Save" at bounding box center [427, 93] width 21 height 13
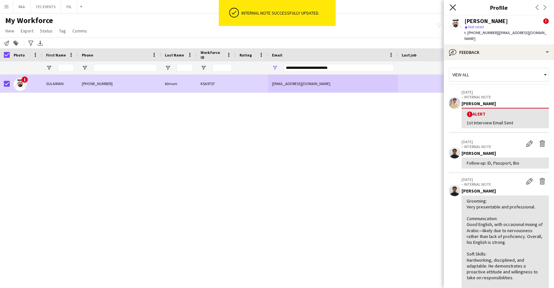
click at [453, 6] on icon "Close pop-in" at bounding box center [452, 7] width 6 height 6
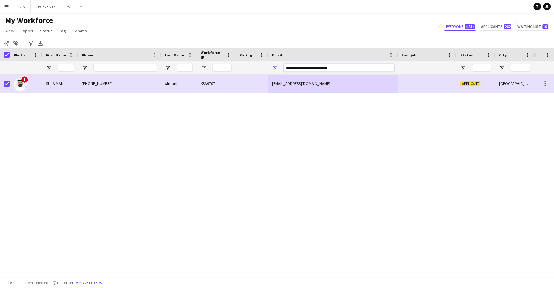
drag, startPoint x: 336, startPoint y: 65, endPoint x: 257, endPoint y: 53, distance: 79.8
click at [257, 53] on div "Workforce Details Photo First Name 1" at bounding box center [361, 61] width 723 height 26
paste input "**"
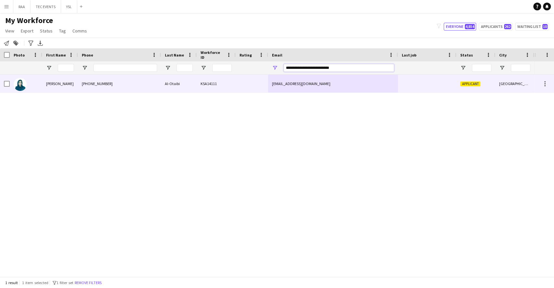
type input "**********"
click at [225, 90] on div "KSA14111" at bounding box center [216, 84] width 39 height 18
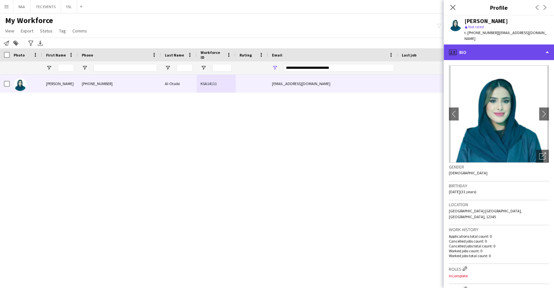
click at [505, 56] on div "profile Bio" at bounding box center [499, 52] width 110 height 16
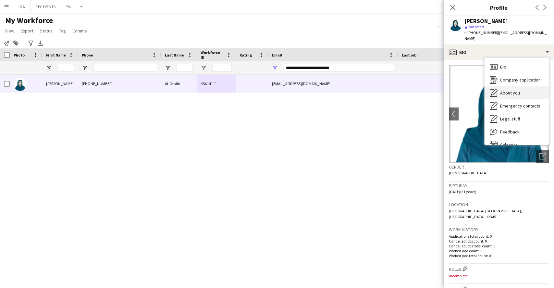
click at [517, 95] on span "About you" at bounding box center [510, 93] width 20 height 6
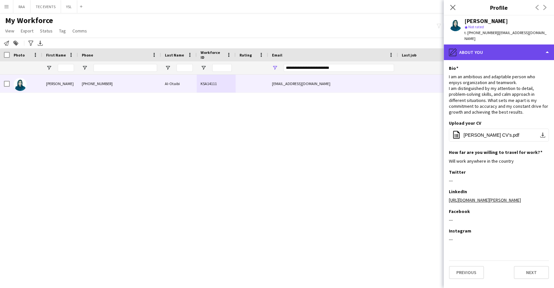
click at [498, 56] on div "pencil4 About you" at bounding box center [499, 52] width 110 height 16
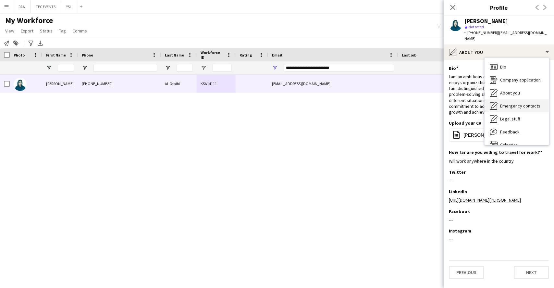
click at [517, 104] on span "Emergency contacts" at bounding box center [520, 106] width 40 height 6
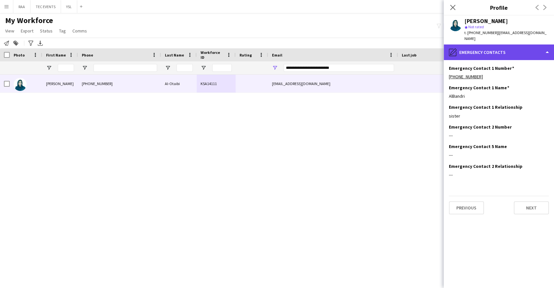
click at [497, 51] on div "pencil4 Emergency contacts" at bounding box center [499, 52] width 110 height 16
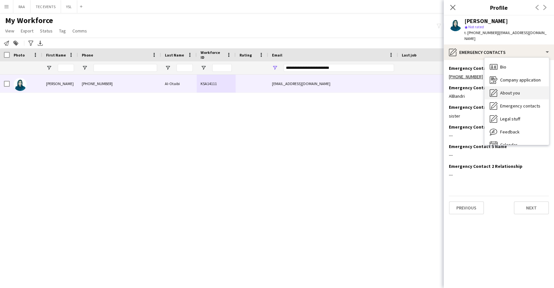
click at [515, 97] on div "About you About you" at bounding box center [517, 92] width 64 height 13
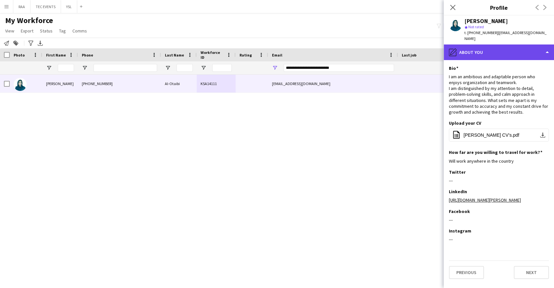
click at [516, 58] on div "pencil4 About you" at bounding box center [499, 52] width 110 height 16
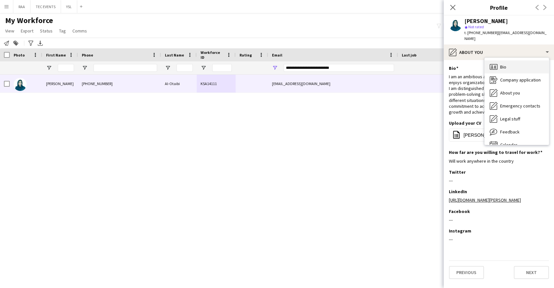
click at [523, 67] on div "Bio Bio" at bounding box center [517, 66] width 64 height 13
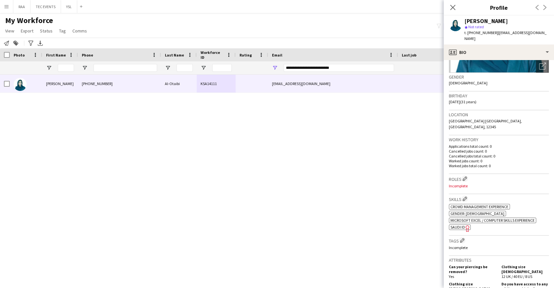
scroll to position [93, 0]
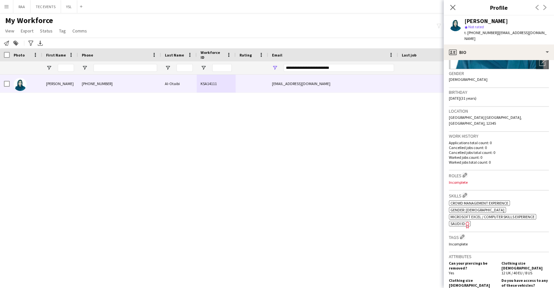
click at [466, 222] on icon at bounding box center [467, 225] width 4 height 6
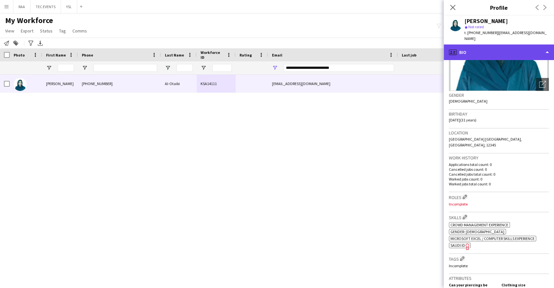
click at [518, 55] on div "profile Bio" at bounding box center [499, 52] width 110 height 16
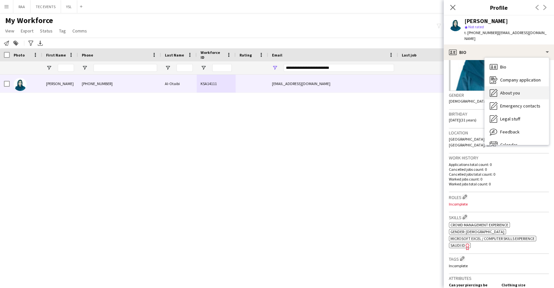
click at [516, 95] on span "About you" at bounding box center [510, 93] width 20 height 6
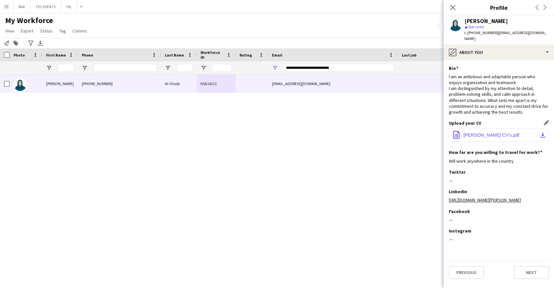
click at [486, 136] on span "[PERSON_NAME] CV’s.pdf" at bounding box center [491, 134] width 56 height 5
drag, startPoint x: 341, startPoint y: 71, endPoint x: 276, endPoint y: 69, distance: 64.6
click at [276, 69] on div "**********" at bounding box center [333, 67] width 130 height 13
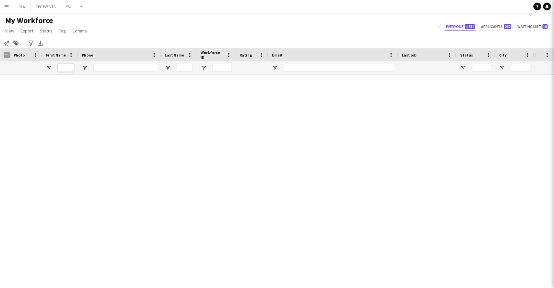
click at [67, 68] on input "First Name Filter Input" at bounding box center [66, 68] width 16 height 8
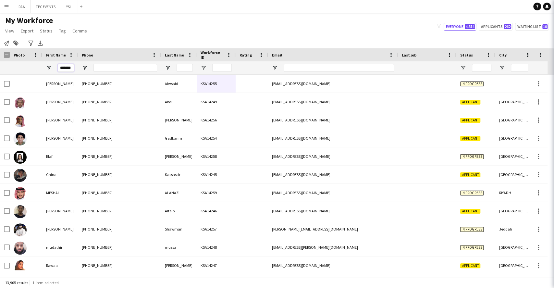
scroll to position [0, 1]
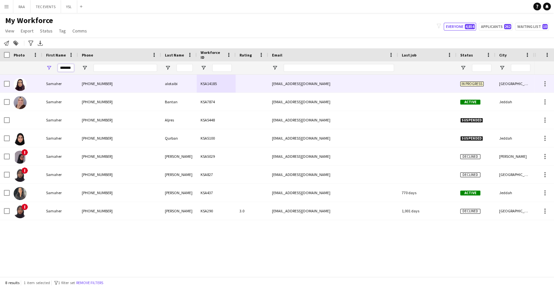
type input "*******"
click at [68, 79] on div "Samaher" at bounding box center [60, 84] width 36 height 18
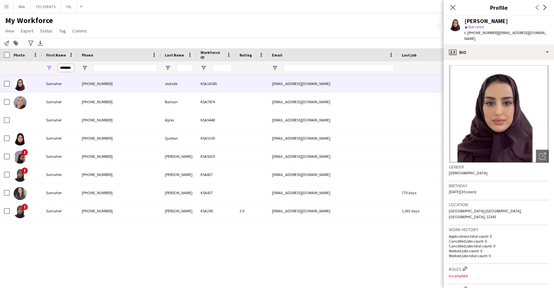
click at [64, 66] on input "*******" at bounding box center [66, 68] width 16 height 8
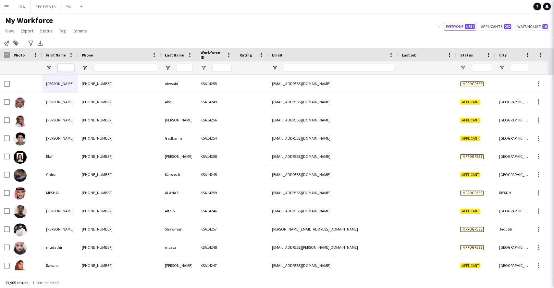
scroll to position [41, 0]
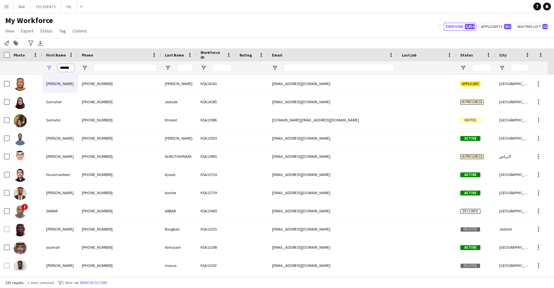
type input "*******"
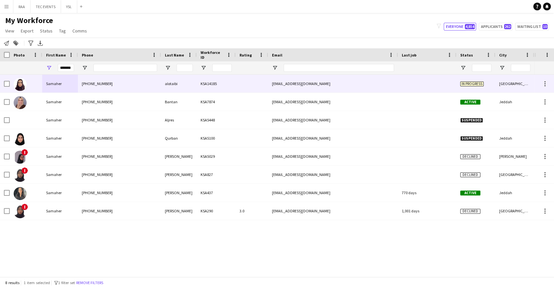
scroll to position [0, 0]
click at [96, 90] on div "[PHONE_NUMBER]" at bounding box center [119, 84] width 83 height 18
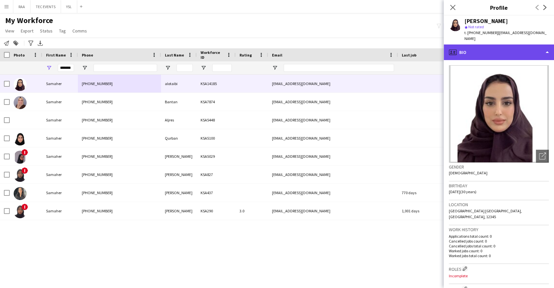
click at [526, 56] on div "profile Bio" at bounding box center [499, 52] width 110 height 16
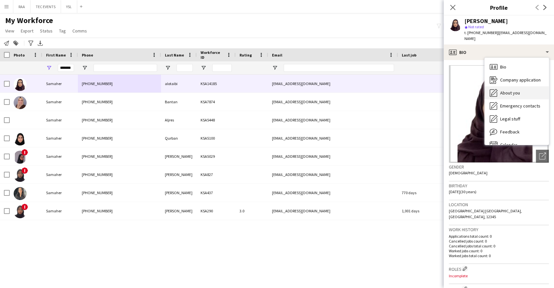
click at [516, 95] on span "About you" at bounding box center [510, 93] width 20 height 6
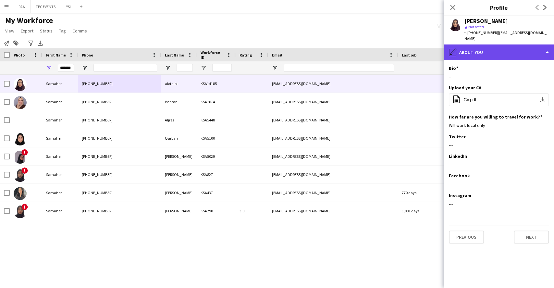
click at [526, 58] on div "pencil4 About you" at bounding box center [499, 52] width 110 height 16
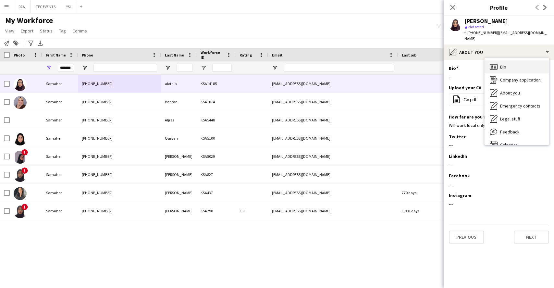
click at [522, 67] on div "Bio Bio" at bounding box center [517, 66] width 64 height 13
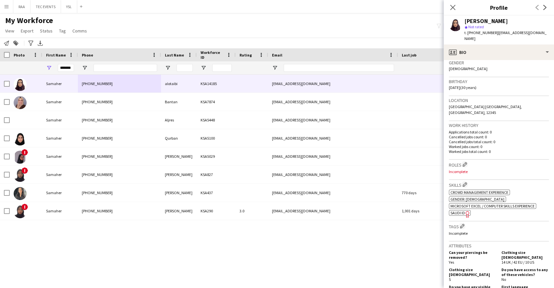
scroll to position [108, 0]
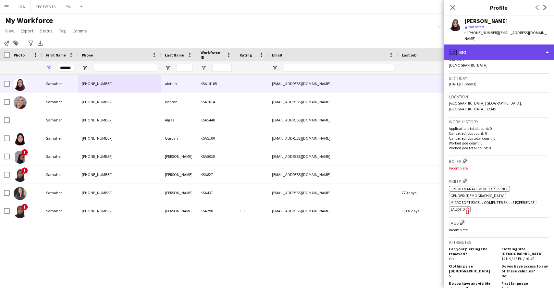
click at [489, 55] on div "profile Bio" at bounding box center [499, 52] width 110 height 16
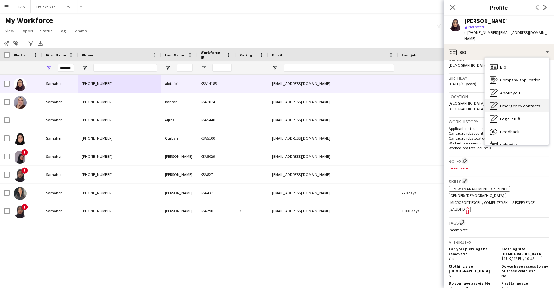
click at [517, 108] on div "Emergency contacts Emergency contacts" at bounding box center [517, 105] width 64 height 13
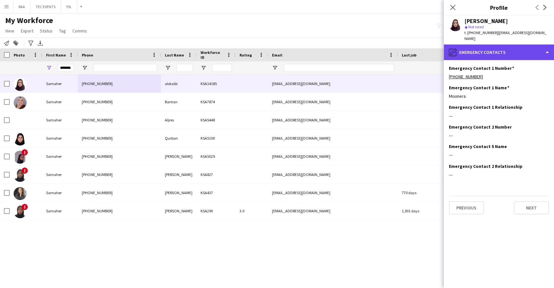
click at [509, 57] on div "pencil4 Emergency contacts" at bounding box center [499, 52] width 110 height 16
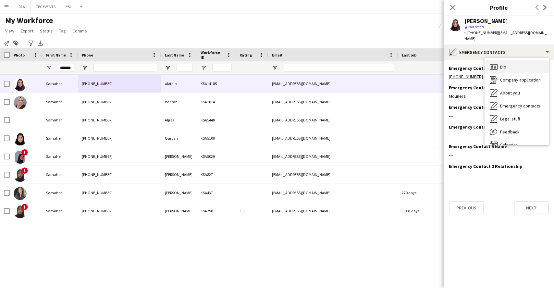
click at [509, 64] on div "Bio Bio" at bounding box center [517, 66] width 64 height 13
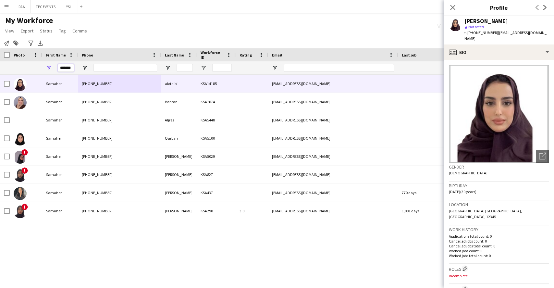
click at [65, 69] on input "*******" at bounding box center [66, 68] width 16 height 8
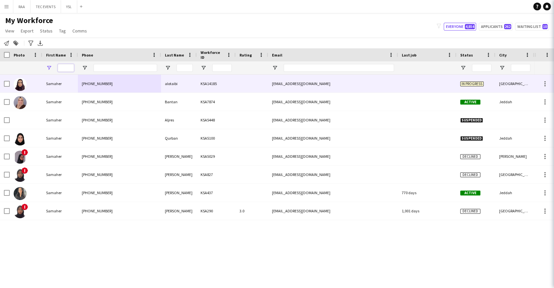
click at [65, 69] on input "First Name Filter Input" at bounding box center [66, 68] width 16 height 8
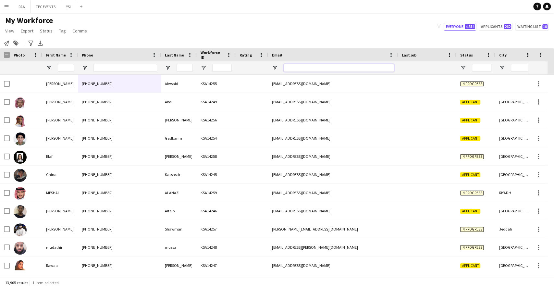
click at [305, 69] on input "Email Filter Input" at bounding box center [339, 68] width 110 height 8
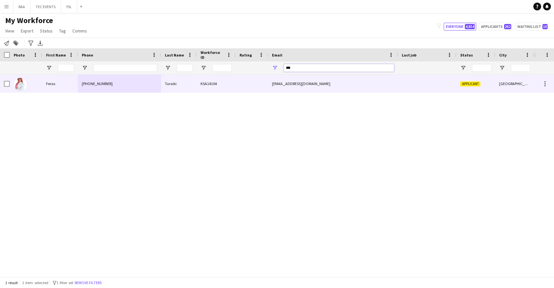
type input "***"
click at [198, 81] on div "KSA14104" at bounding box center [216, 84] width 39 height 18
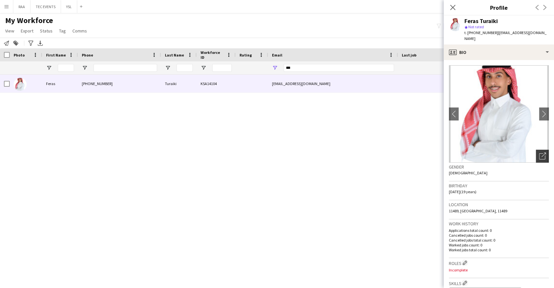
click at [539, 153] on icon "Open photos pop-in" at bounding box center [542, 156] width 7 height 7
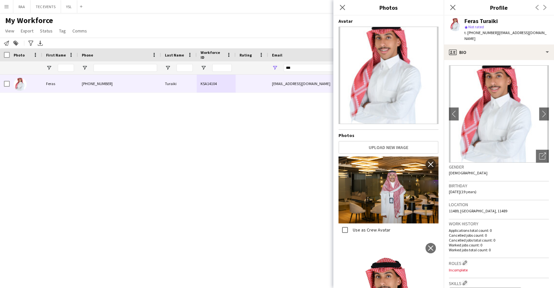
scroll to position [98, 0]
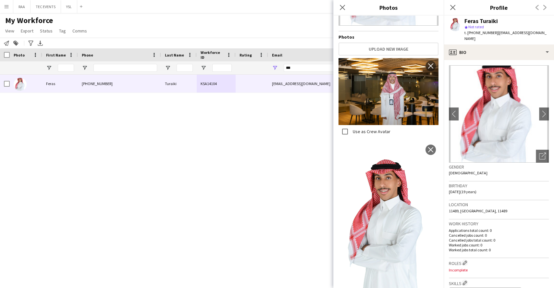
click at [540, 189] on div "Birthday [DEMOGRAPHIC_DATA] (19 years)" at bounding box center [499, 190] width 100 height 19
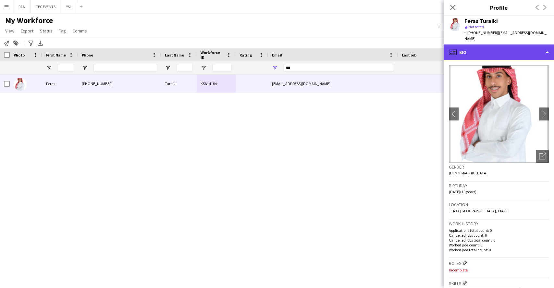
click at [499, 44] on div "profile Bio" at bounding box center [499, 52] width 110 height 16
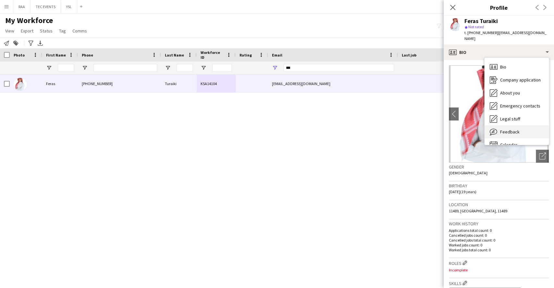
click at [514, 130] on div "Feedback Feedback" at bounding box center [517, 131] width 64 height 13
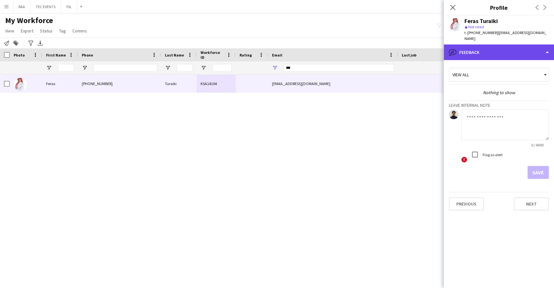
click at [516, 44] on div "bubble-pencil Feedback" at bounding box center [499, 52] width 110 height 16
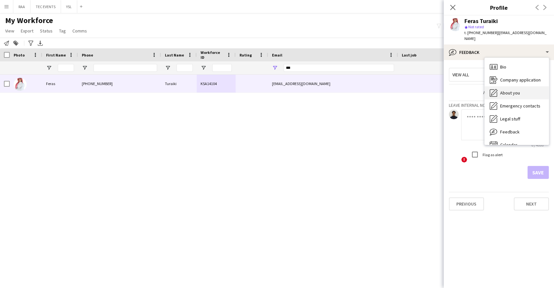
click at [511, 90] on span "About you" at bounding box center [510, 93] width 20 height 6
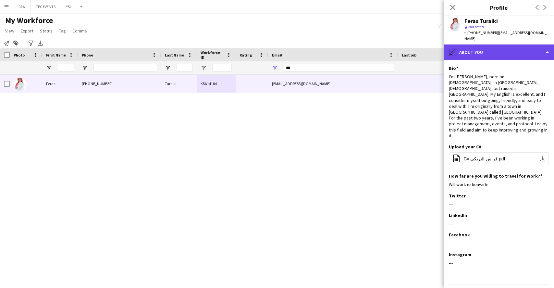
click at [524, 50] on div "pencil4 About you" at bounding box center [499, 52] width 110 height 16
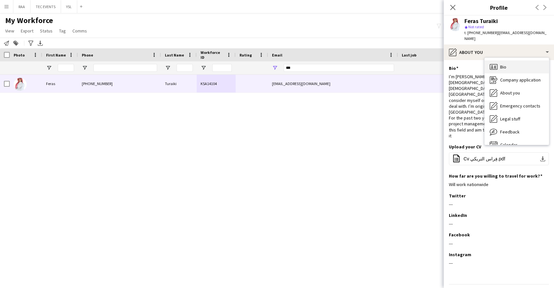
click at [512, 61] on div "Bio Bio" at bounding box center [517, 66] width 64 height 13
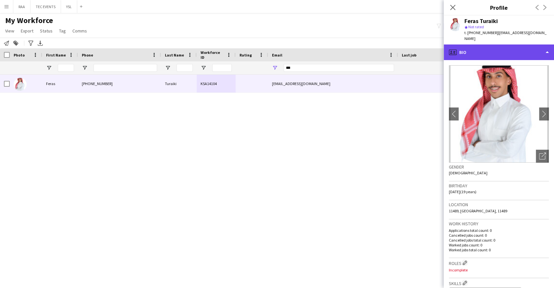
click at [504, 46] on div "profile Bio" at bounding box center [499, 52] width 110 height 16
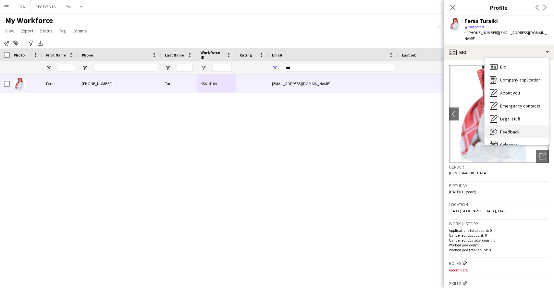
click at [527, 125] on div "Feedback Feedback" at bounding box center [517, 131] width 64 height 13
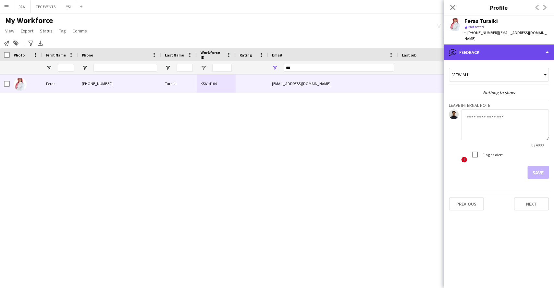
click at [482, 49] on div "bubble-pencil Feedback" at bounding box center [499, 52] width 110 height 16
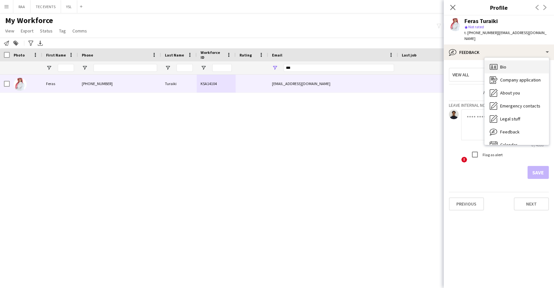
click at [496, 64] on icon "Bio" at bounding box center [494, 67] width 8 height 8
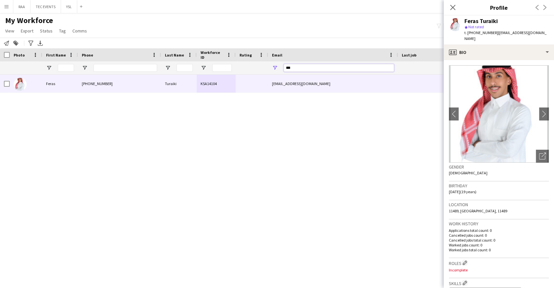
drag, startPoint x: 307, startPoint y: 67, endPoint x: 269, endPoint y: 65, distance: 38.0
click at [269, 65] on div "***" at bounding box center [333, 67] width 130 height 13
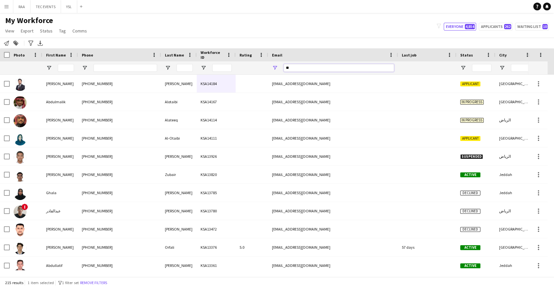
type input "*"
click at [63, 66] on input "First Name Filter Input" at bounding box center [66, 68] width 16 height 8
click at [289, 70] on input "Email Filter Input" at bounding box center [339, 68] width 110 height 8
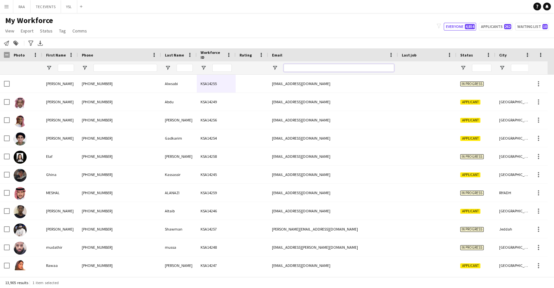
click at [289, 70] on input "Email Filter Input" at bounding box center [339, 68] width 110 height 8
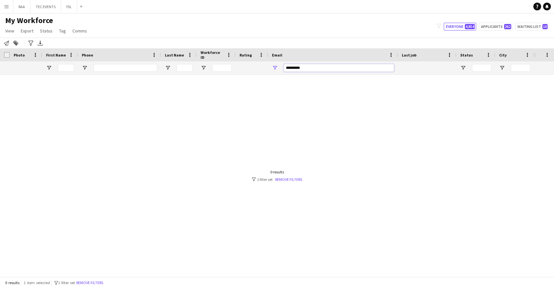
drag, startPoint x: 304, startPoint y: 68, endPoint x: 247, endPoint y: 55, distance: 58.0
click at [247, 55] on div "Workforce Details Photo First Name 1" at bounding box center [361, 61] width 723 height 26
type input "*********"
click at [93, 283] on button "Remove filters" at bounding box center [90, 282] width 30 height 7
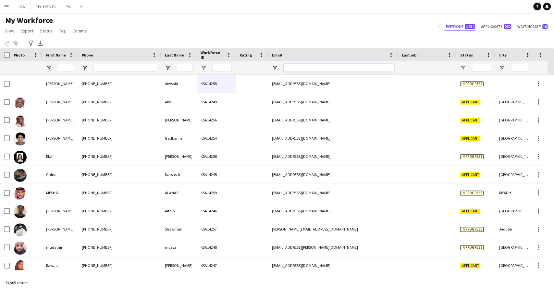
click at [296, 70] on input "Email Filter Input" at bounding box center [339, 68] width 110 height 8
paste input "*********"
type input "*********"
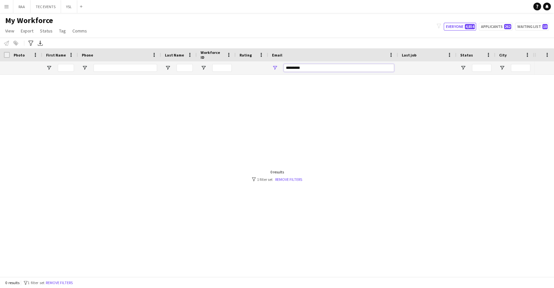
drag, startPoint x: 306, startPoint y: 67, endPoint x: 213, endPoint y: 77, distance: 94.3
click at [213, 77] on div "Workforce Details Photo First Name" at bounding box center [277, 162] width 554 height 228
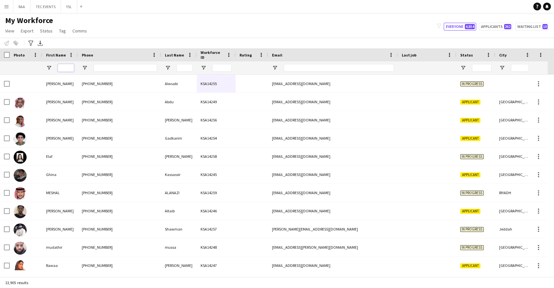
click at [67, 68] on input "First Name Filter Input" at bounding box center [66, 68] width 16 height 8
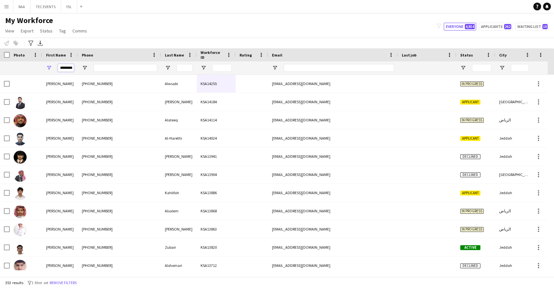
type input "********"
click at [179, 70] on input "Last Name Filter Input" at bounding box center [185, 68] width 16 height 8
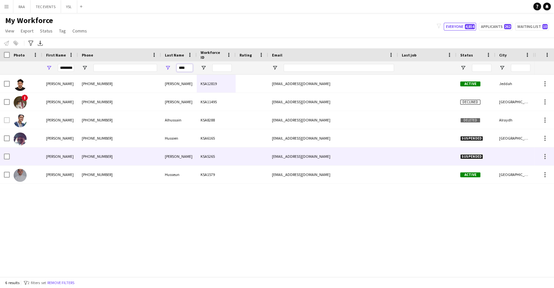
type input "****"
click at [140, 153] on div "[PHONE_NUMBER]" at bounding box center [119, 156] width 83 height 18
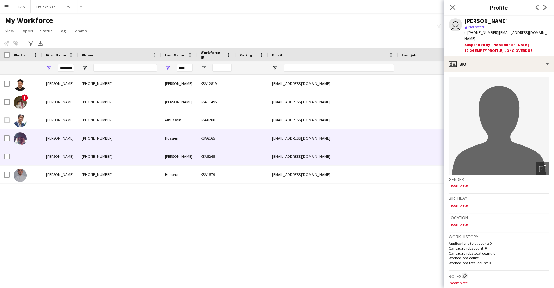
click at [142, 144] on div "[PHONE_NUMBER]" at bounding box center [119, 138] width 83 height 18
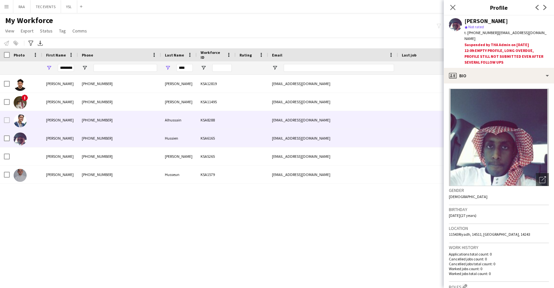
click at [172, 125] on div "Alhussain" at bounding box center [179, 120] width 36 height 18
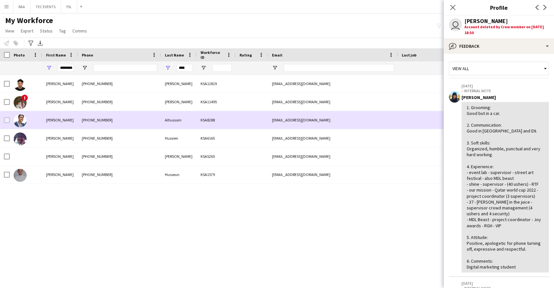
click at [169, 111] on div "Alhussain" at bounding box center [179, 120] width 36 height 18
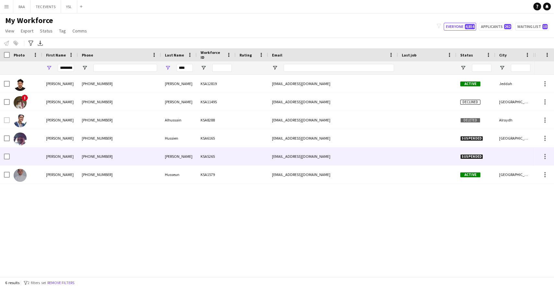
click at [101, 156] on div "[PHONE_NUMBER]" at bounding box center [119, 156] width 83 height 18
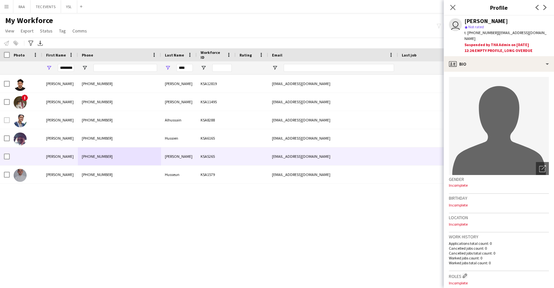
click at [7, 5] on app-icon "Menu" at bounding box center [6, 6] width 5 height 5
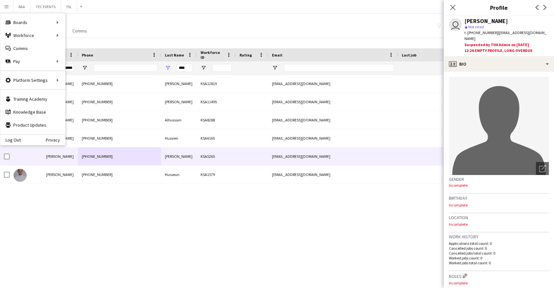
click at [118, 23] on div "My Workforce View Views Default view Basic Export View TAGS Test New view Updat…" at bounding box center [277, 27] width 554 height 22
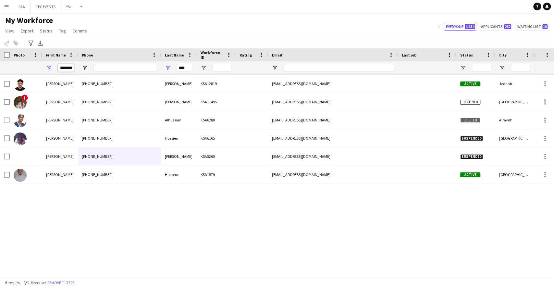
click at [66, 69] on input "********" at bounding box center [66, 68] width 16 height 8
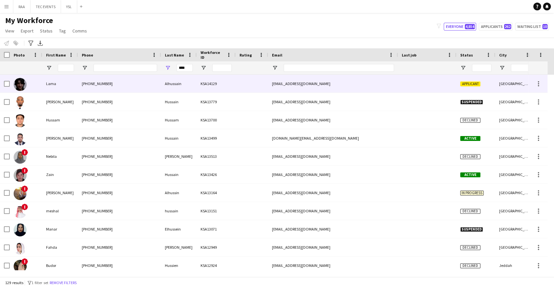
click at [87, 88] on div "[PHONE_NUMBER]" at bounding box center [119, 84] width 83 height 18
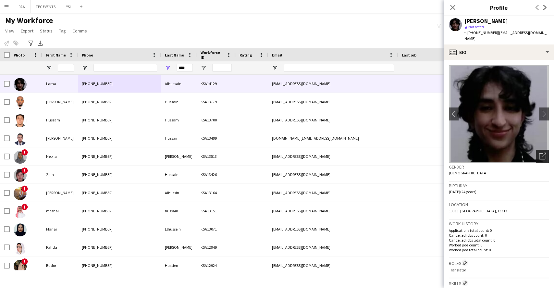
click at [539, 153] on icon "Open photos pop-in" at bounding box center [542, 156] width 7 height 7
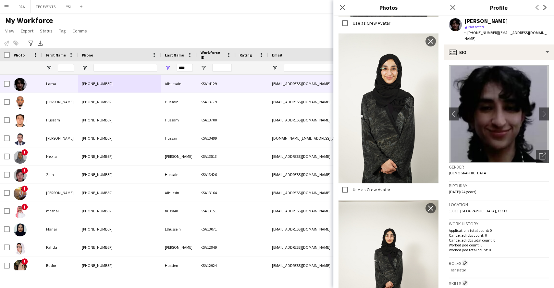
scroll to position [332, 0]
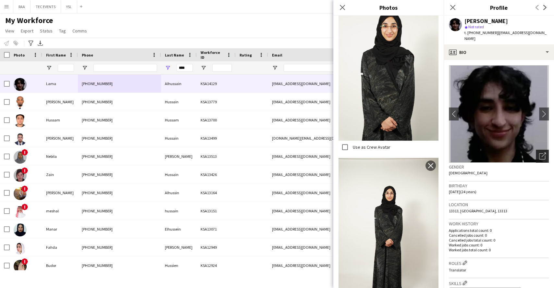
click at [539, 151] on div "Open photos pop-in" at bounding box center [542, 156] width 13 height 13
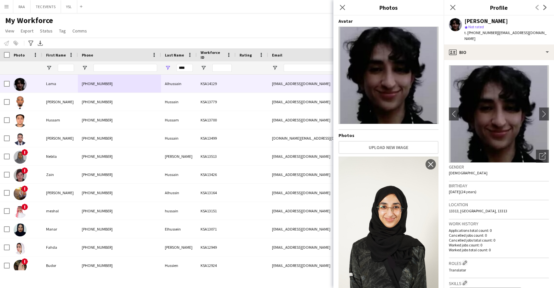
click at [500, 170] on div "Gender [DEMOGRAPHIC_DATA]" at bounding box center [499, 172] width 100 height 19
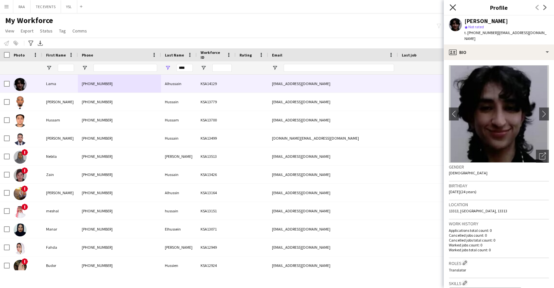
click at [453, 6] on icon at bounding box center [452, 7] width 6 height 6
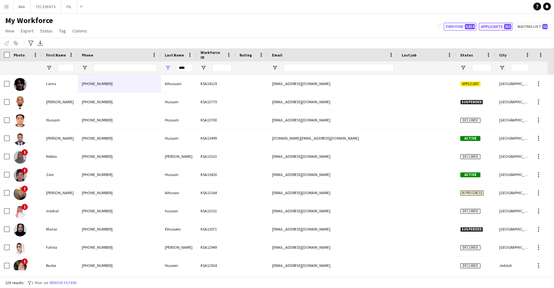
click at [496, 25] on button "Applicants 262" at bounding box center [496, 27] width 34 height 8
type input "**********"
